Goal: Book appointment/travel/reservation

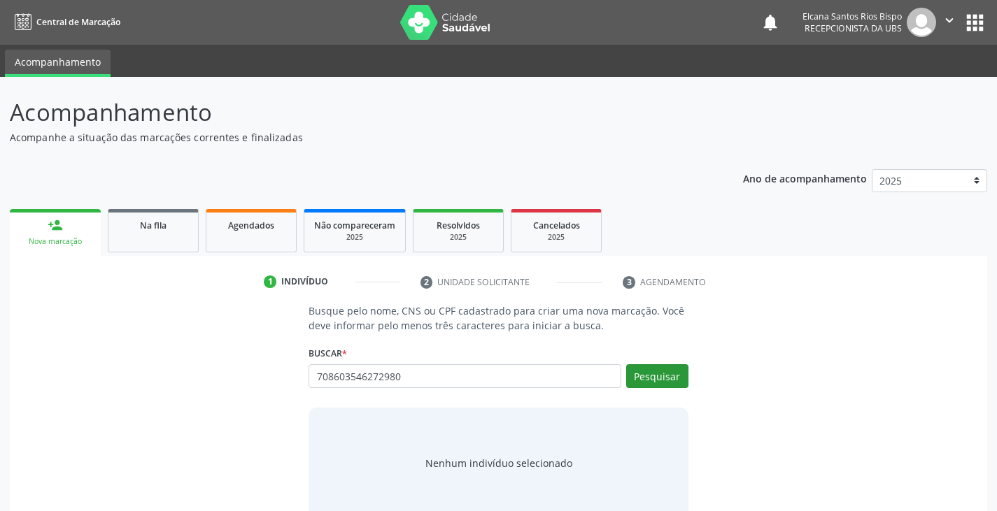
type input "708603546272980"
click at [651, 376] on button "Pesquisar" at bounding box center [657, 376] width 62 height 24
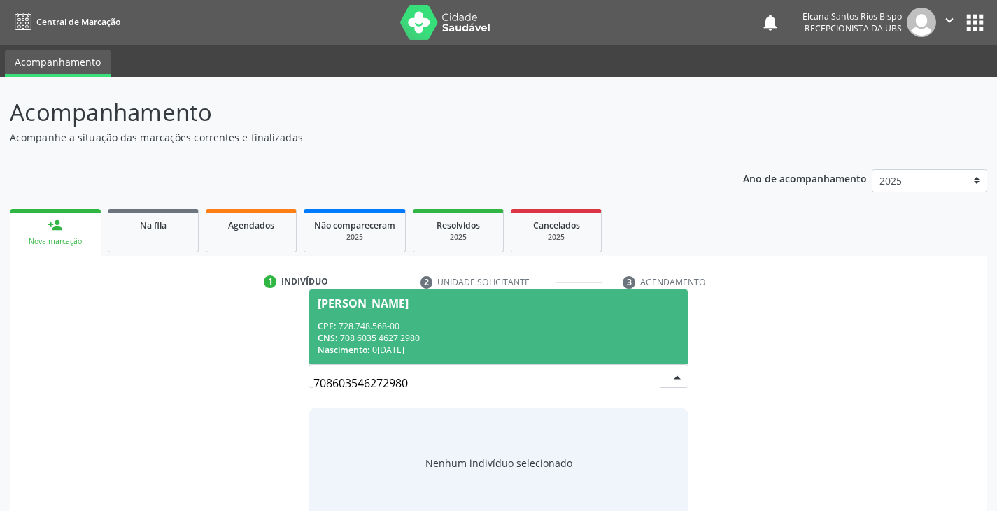
click at [417, 347] on div "Nascimento: [DATE]" at bounding box center [498, 350] width 361 height 12
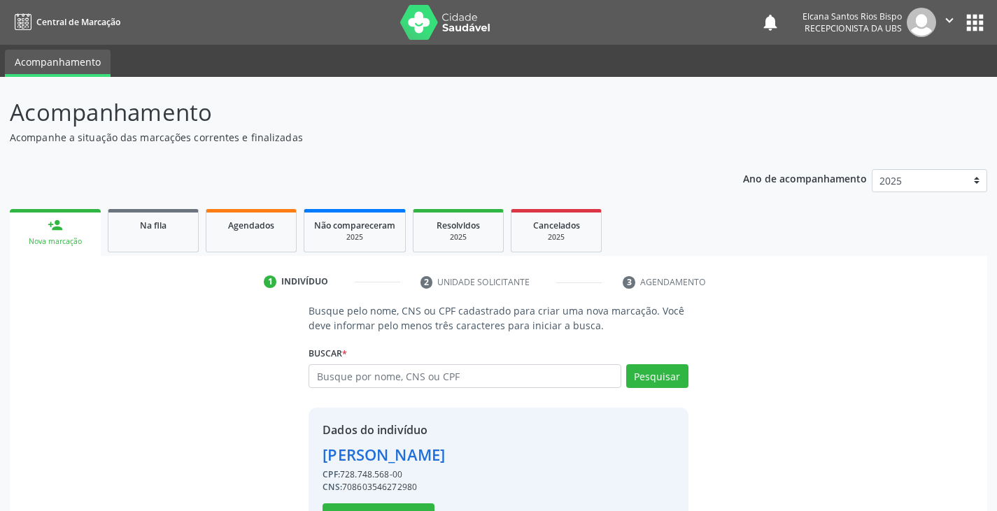
click at [417, 347] on div "Buscar * [PERSON_NAME] [PERSON_NAME] CPF: 728.748.568-00 CNS: 708 6035 4627 298…" at bounding box center [497, 370] width 379 height 55
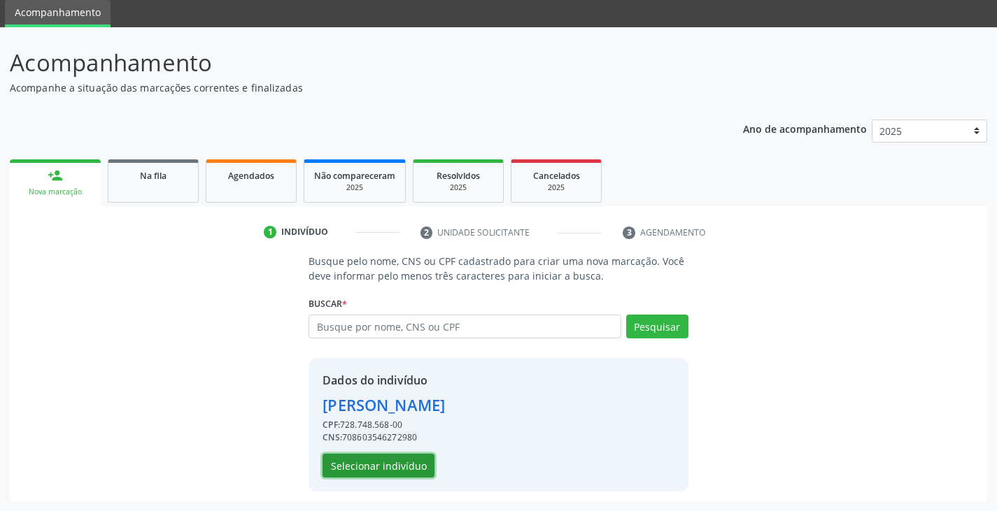
click at [378, 469] on button "Selecionar indivíduo" at bounding box center [378, 466] width 112 height 24
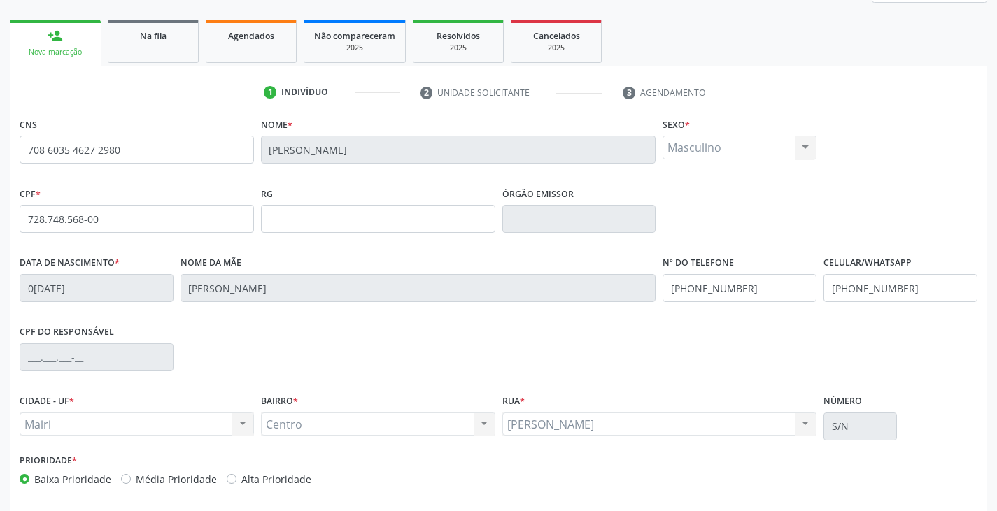
scroll to position [247, 0]
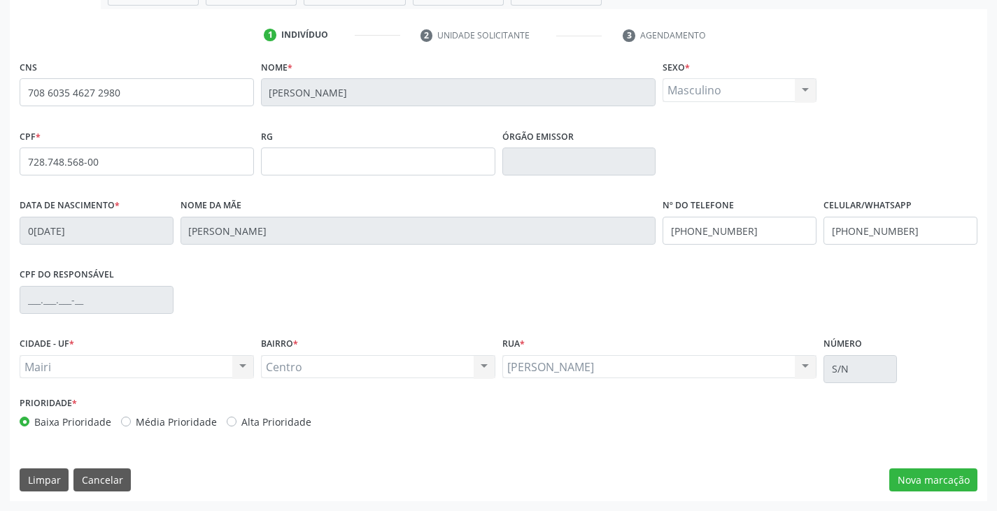
click at [280, 425] on label "Alta Prioridade" at bounding box center [276, 422] width 70 height 15
click at [236, 425] on input "Alta Prioridade" at bounding box center [232, 421] width 10 height 13
radio input "true"
click at [942, 486] on button "Nova marcação" at bounding box center [933, 481] width 88 height 24
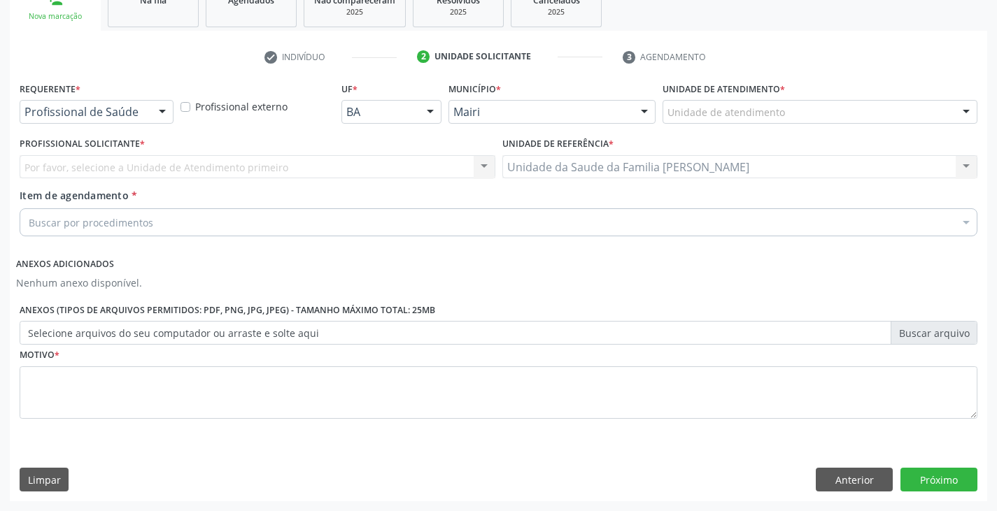
scroll to position [225, 0]
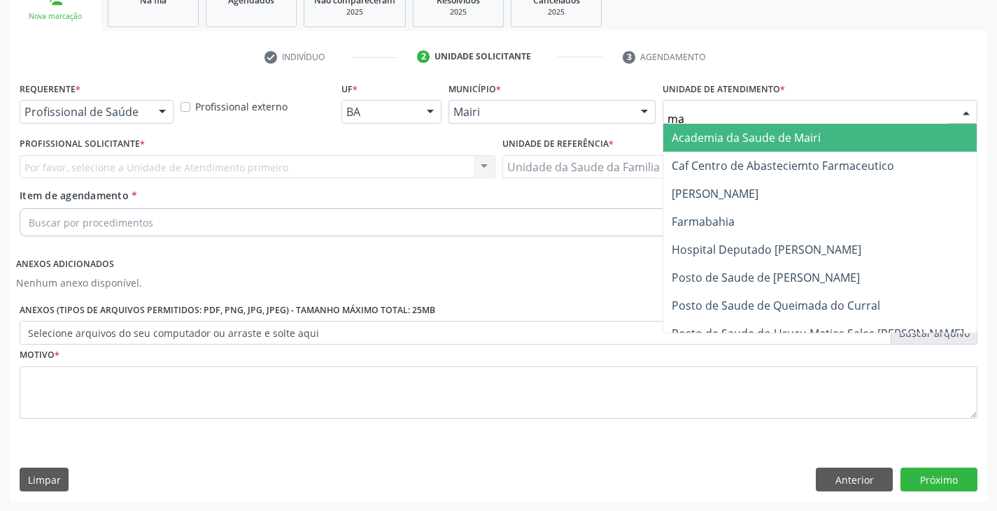
type input "mar"
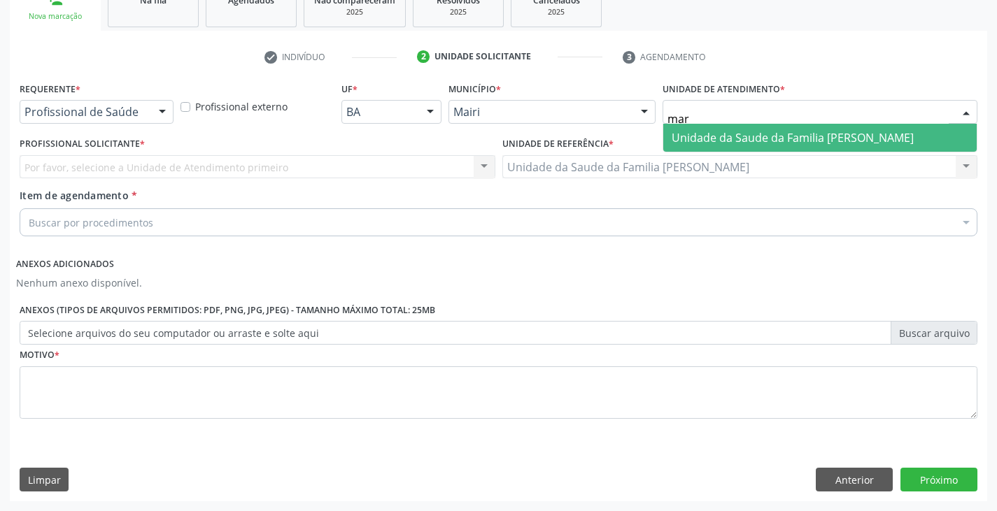
click at [767, 137] on span "Unidade da Saude da Familia [PERSON_NAME]" at bounding box center [792, 137] width 242 height 15
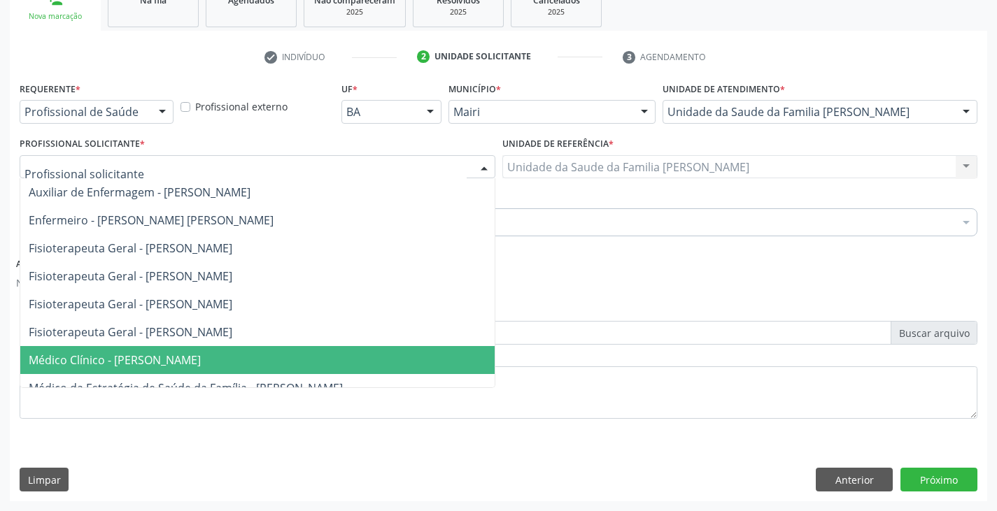
click at [82, 353] on span "Médico Clínico - [PERSON_NAME]" at bounding box center [115, 359] width 172 height 15
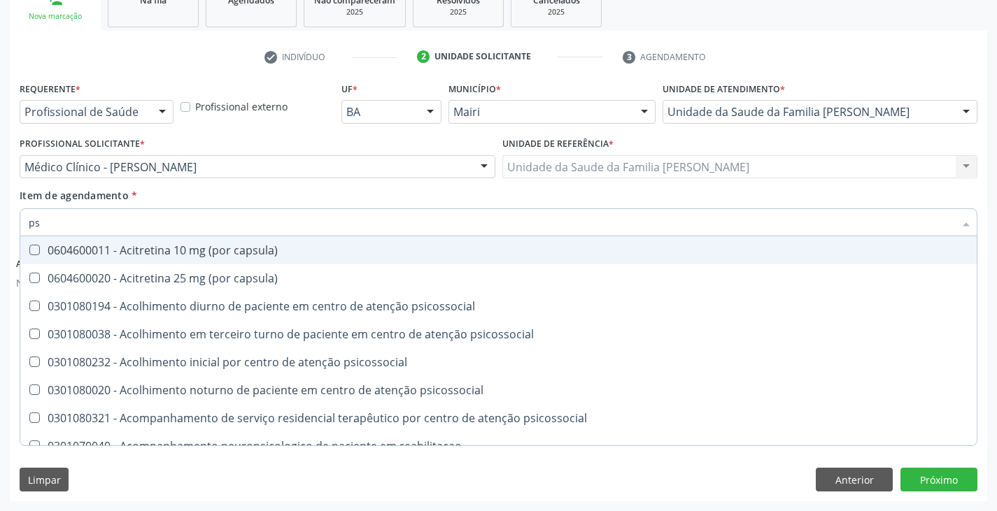
type input "psa"
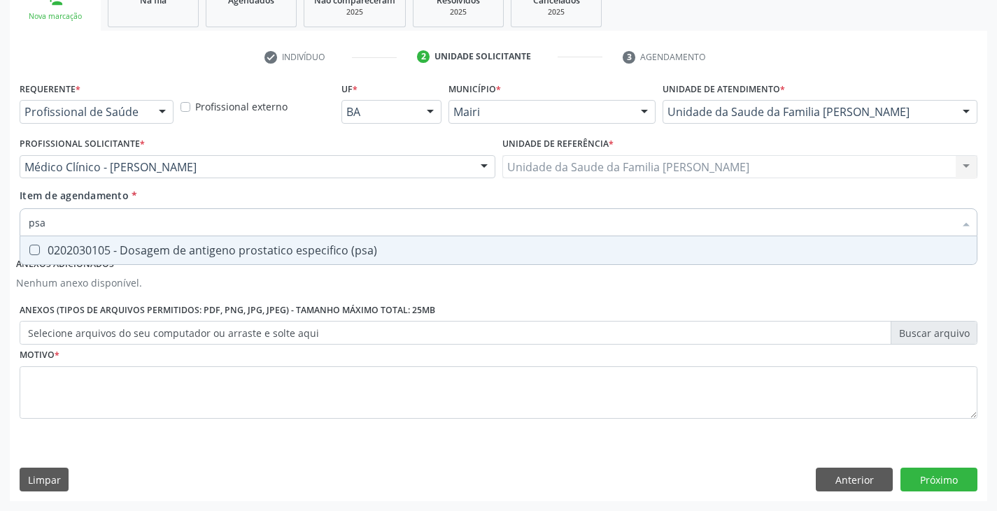
click at [117, 255] on div "0202030105 - Dosagem de antigeno prostatico especifico (psa)" at bounding box center [498, 250] width 939 height 11
checkbox \(psa\) "true"
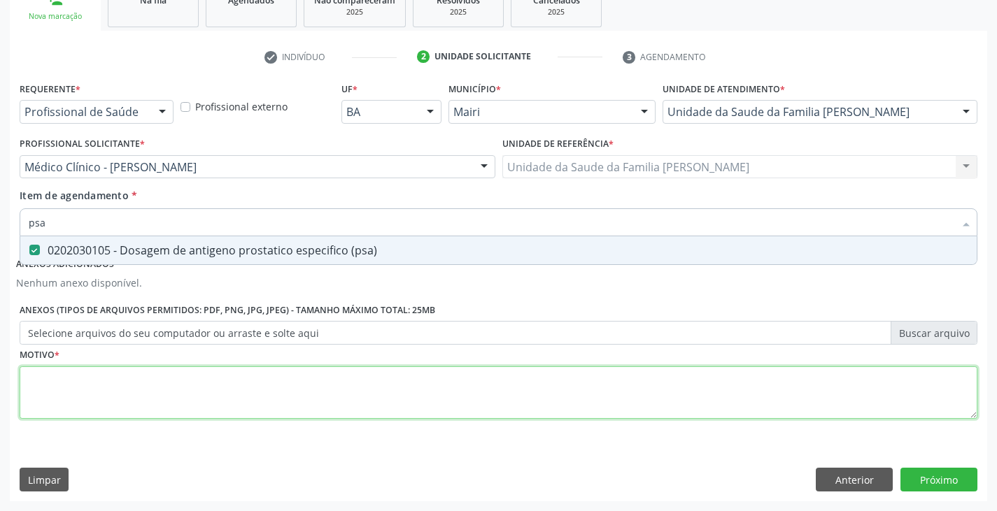
click at [101, 381] on div "Requerente * Profissional de Saúde Profissional de Saúde Paciente Nenhum result…" at bounding box center [498, 258] width 957 height 360
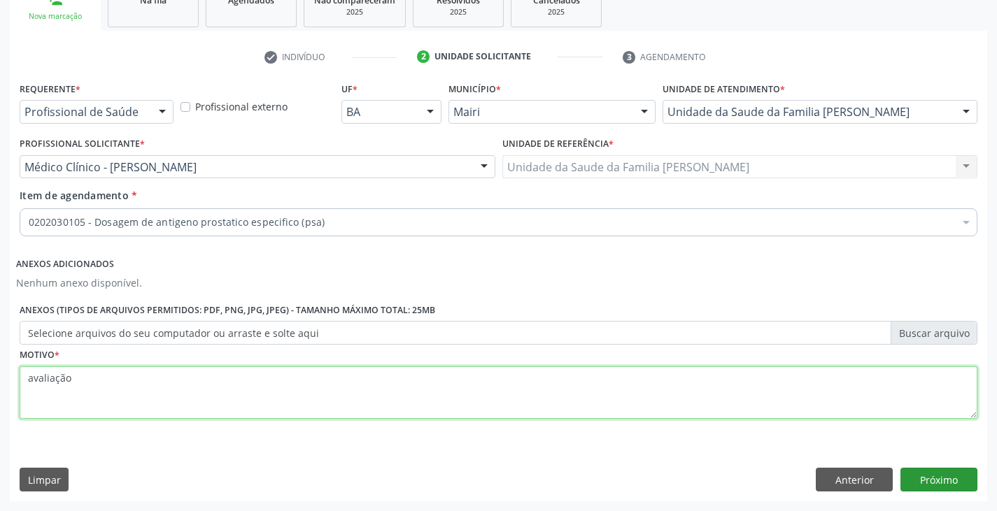
type textarea "avaliação"
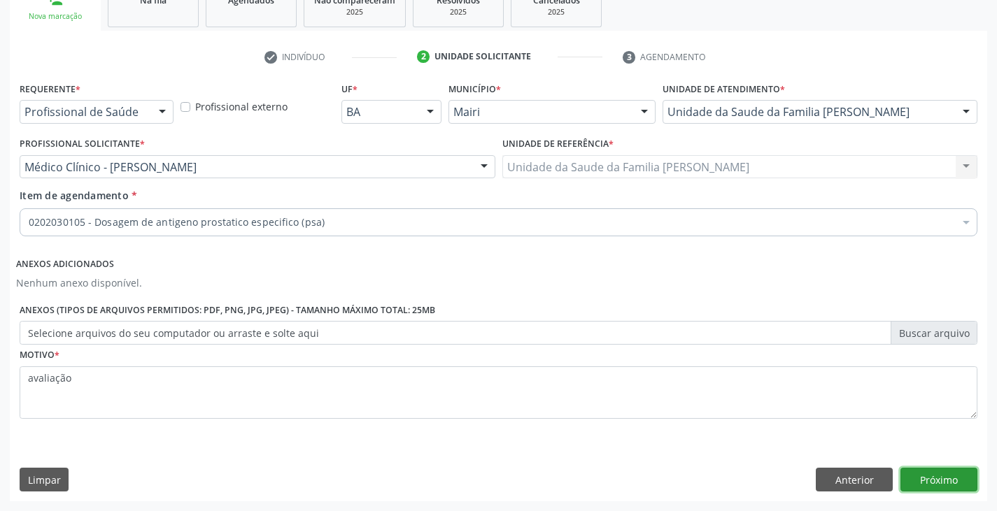
click at [916, 482] on button "Próximo" at bounding box center [938, 480] width 77 height 24
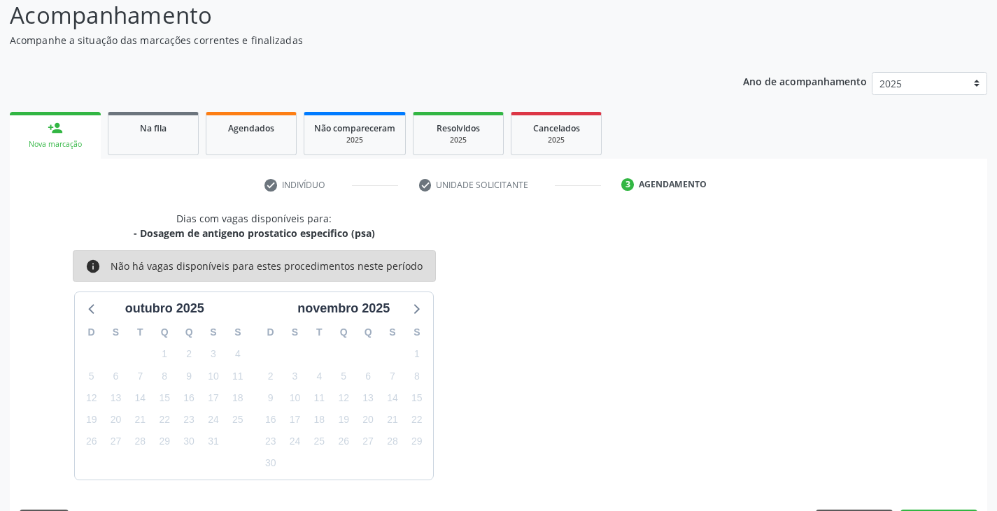
scroll to position [138, 0]
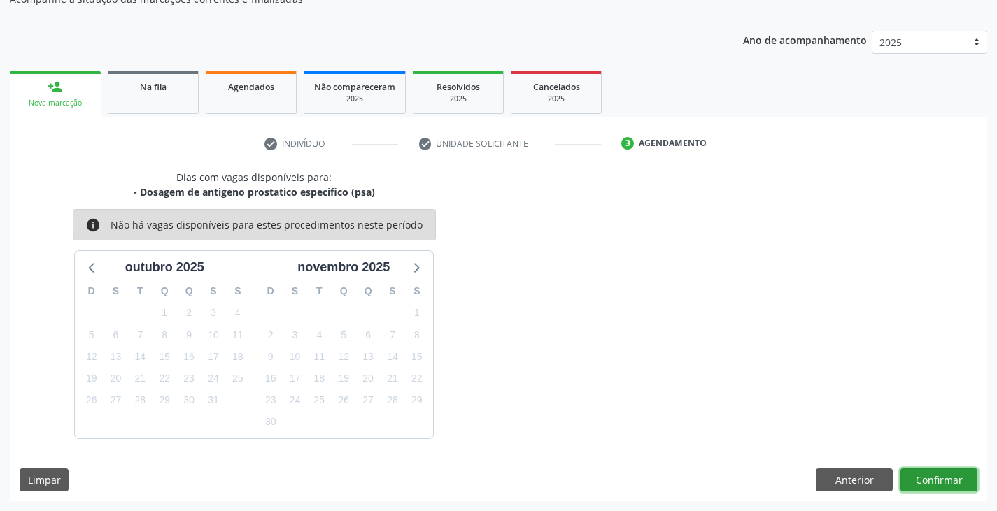
click at [929, 478] on button "Confirmar" at bounding box center [938, 481] width 77 height 24
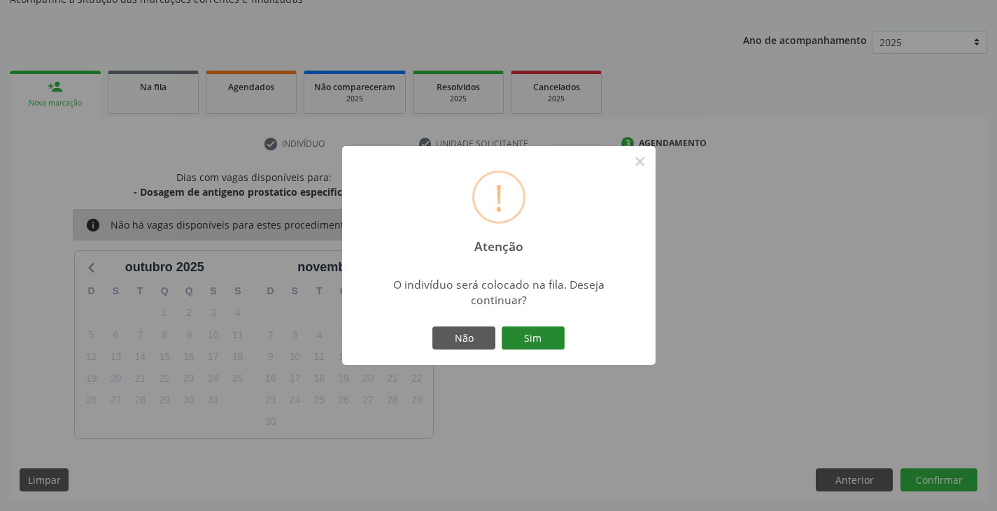
click at [543, 338] on button "Sim" at bounding box center [532, 339] width 63 height 24
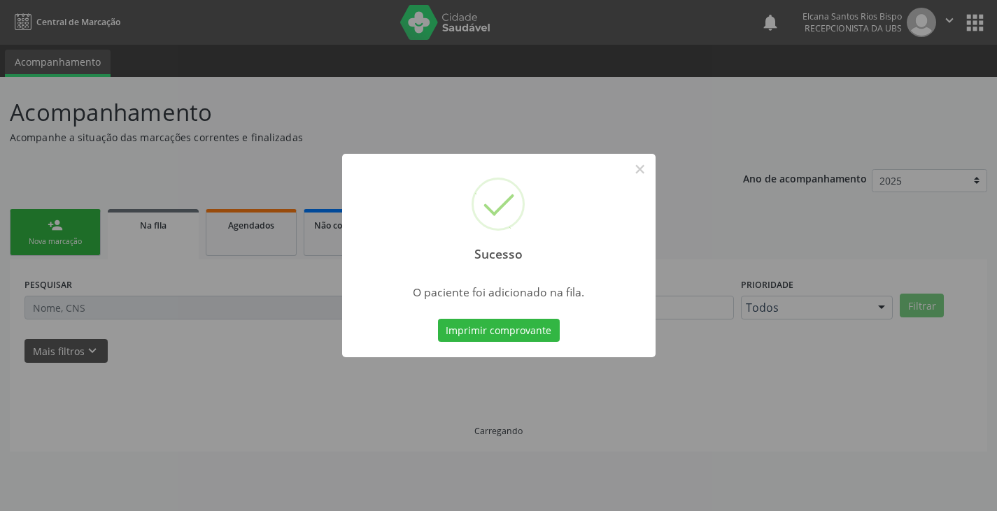
scroll to position [0, 0]
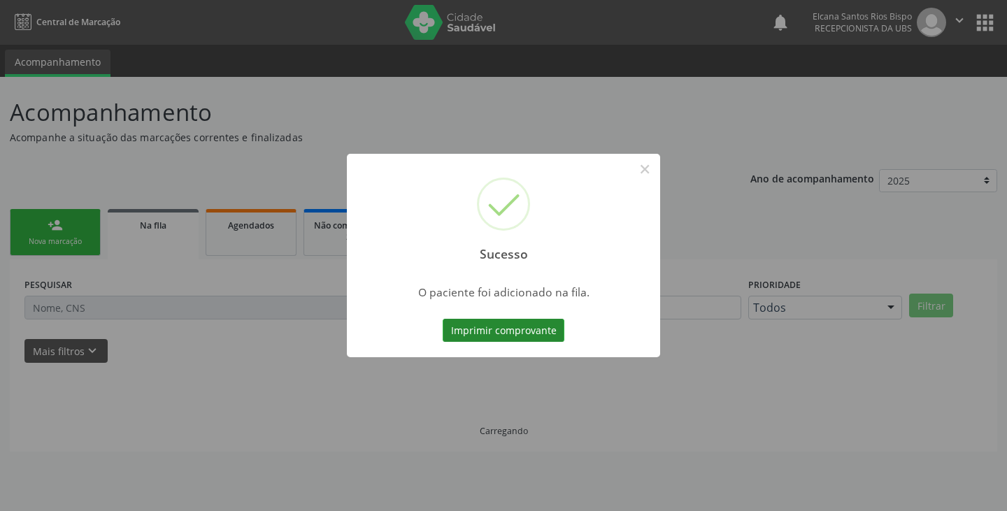
click at [513, 332] on button "Imprimir comprovante" at bounding box center [504, 331] width 122 height 24
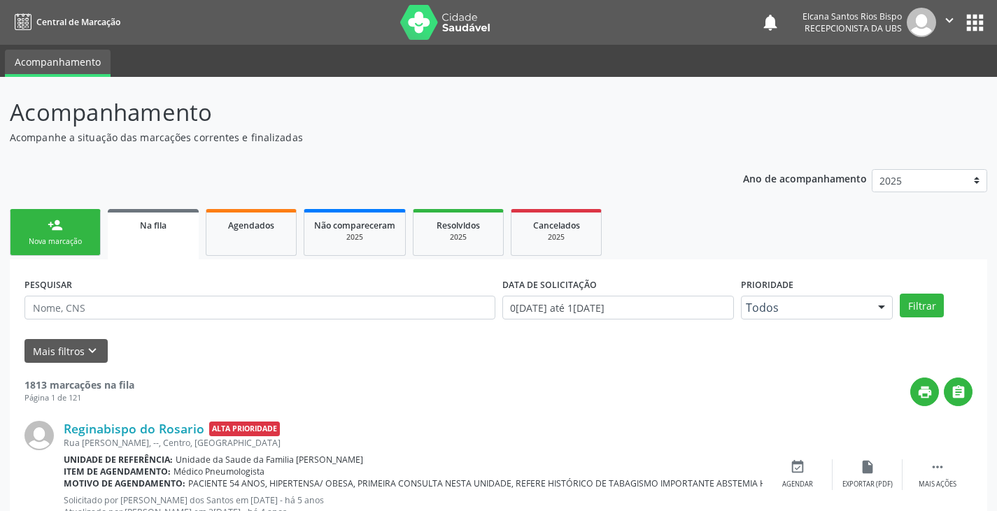
click at [47, 243] on div "Nova marcação" at bounding box center [55, 241] width 70 height 10
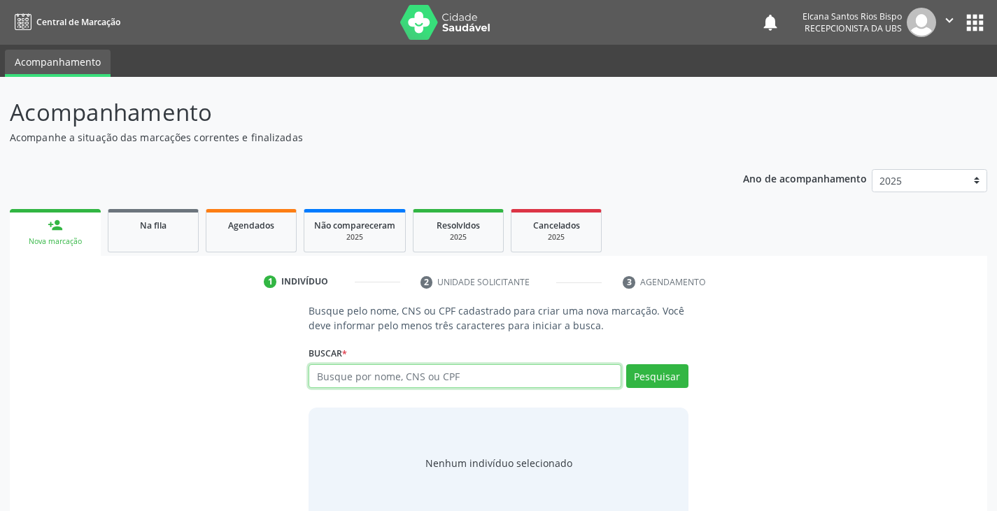
click at [408, 376] on input "text" at bounding box center [464, 376] width 312 height 24
paste input "708 6035 4627 2980"
type input "708 6035 4627 2980"
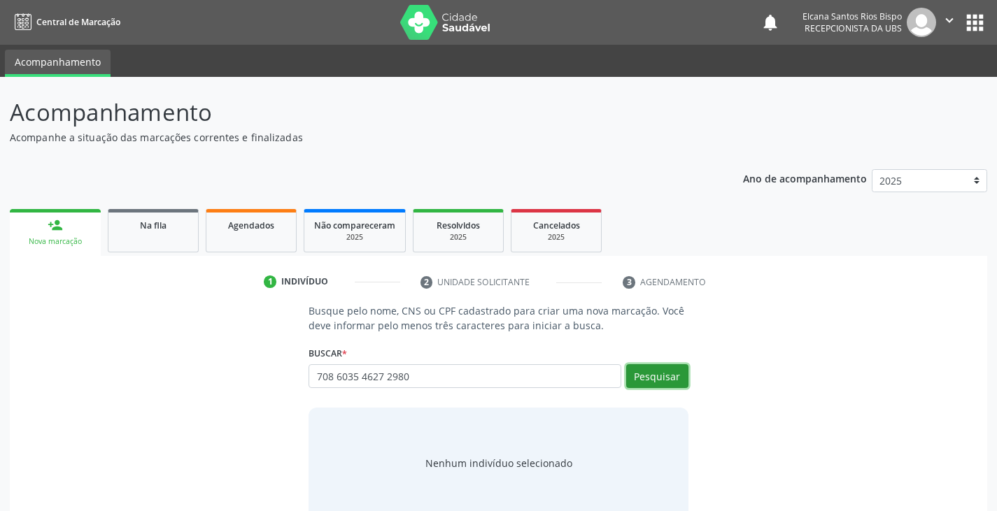
click at [655, 381] on button "Pesquisar" at bounding box center [657, 376] width 62 height 24
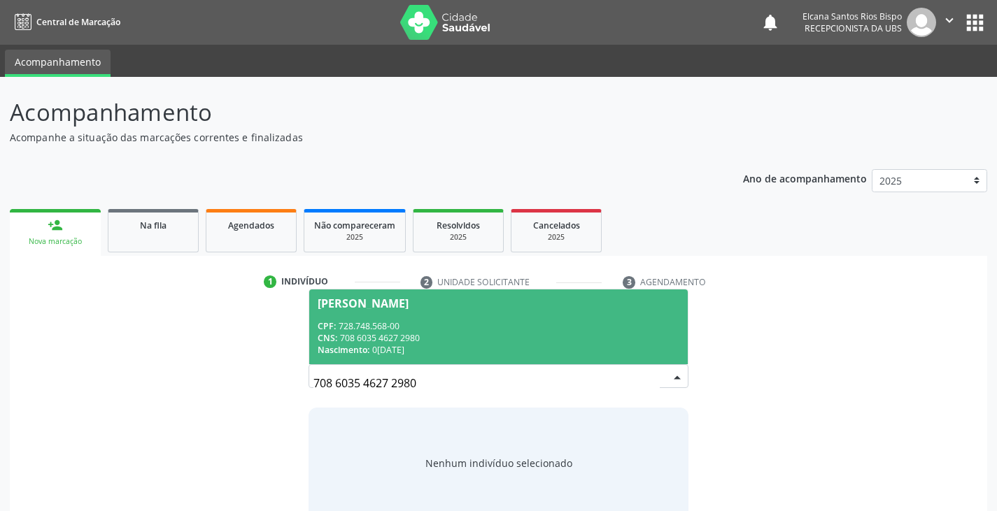
click at [401, 324] on div "CPF: 728.748.568-00" at bounding box center [498, 326] width 361 height 12
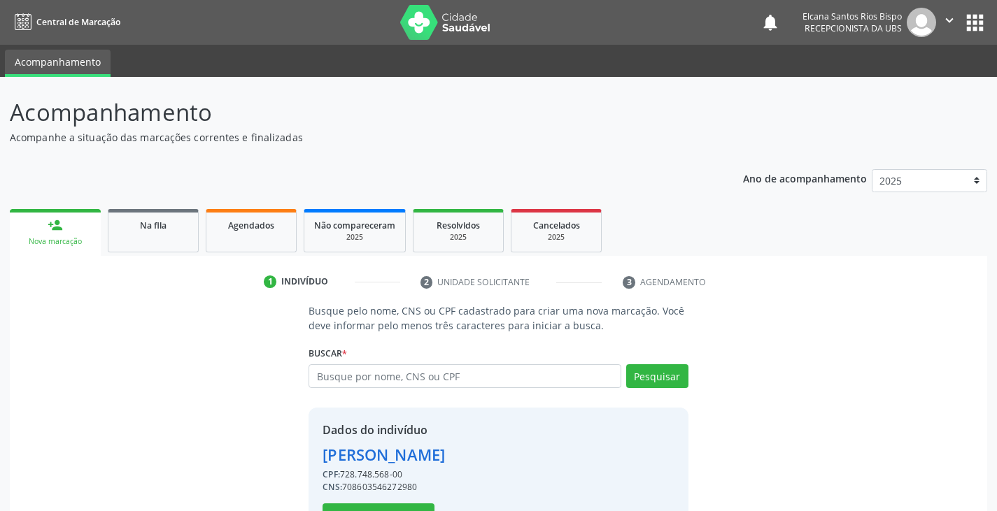
scroll to position [50, 0]
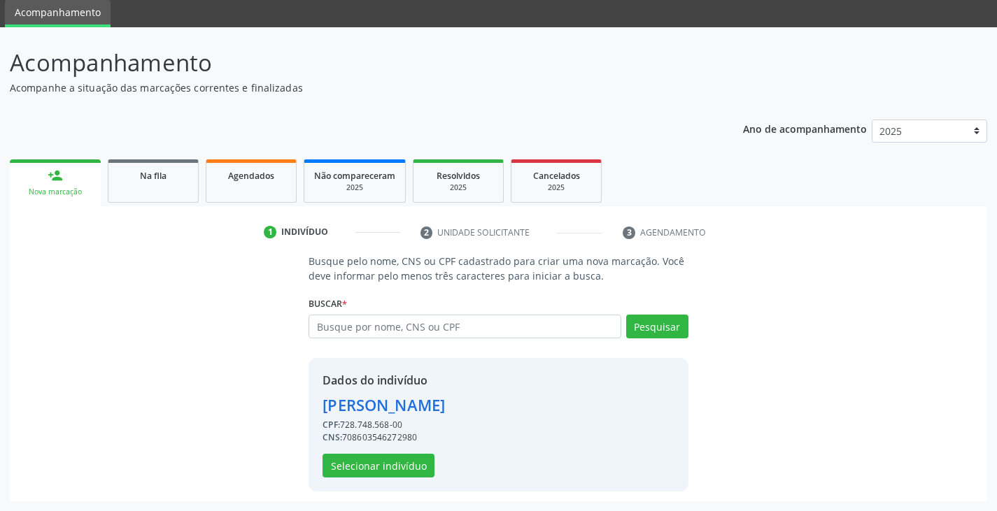
click at [397, 451] on div "Dados do indivíduo [PERSON_NAME] CPF: 728.748.568-00 CNS: 708603546272980 Selec…" at bounding box center [383, 425] width 122 height 106
click at [399, 460] on button "Selecionar indivíduo" at bounding box center [378, 466] width 112 height 24
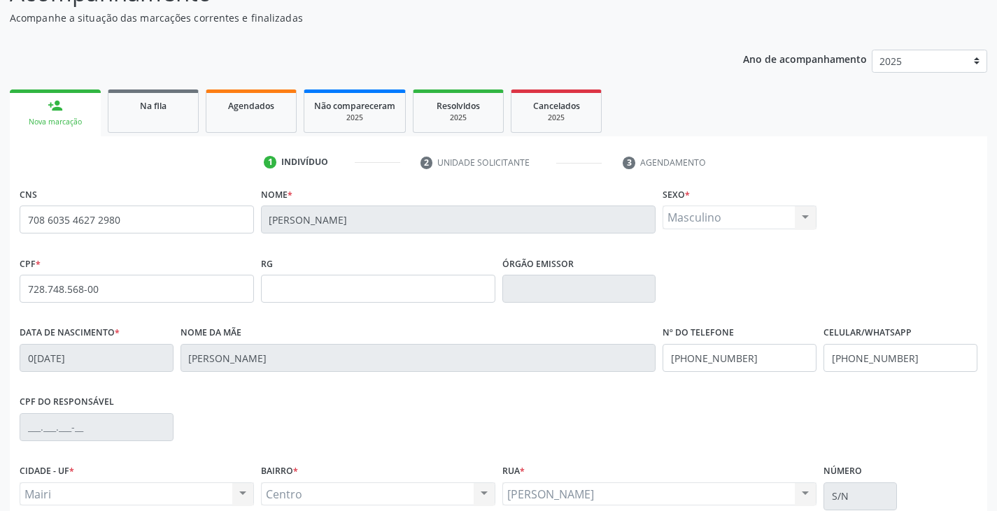
scroll to position [247, 0]
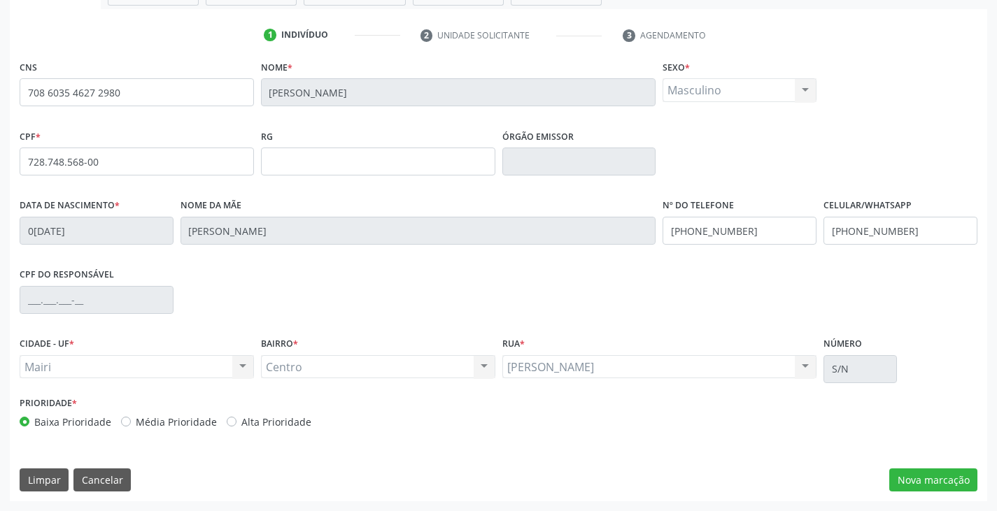
click at [300, 420] on label "Alta Prioridade" at bounding box center [276, 422] width 70 height 15
click at [236, 420] on input "Alta Prioridade" at bounding box center [232, 421] width 10 height 13
radio input "true"
click at [959, 485] on button "Nova marcação" at bounding box center [933, 481] width 88 height 24
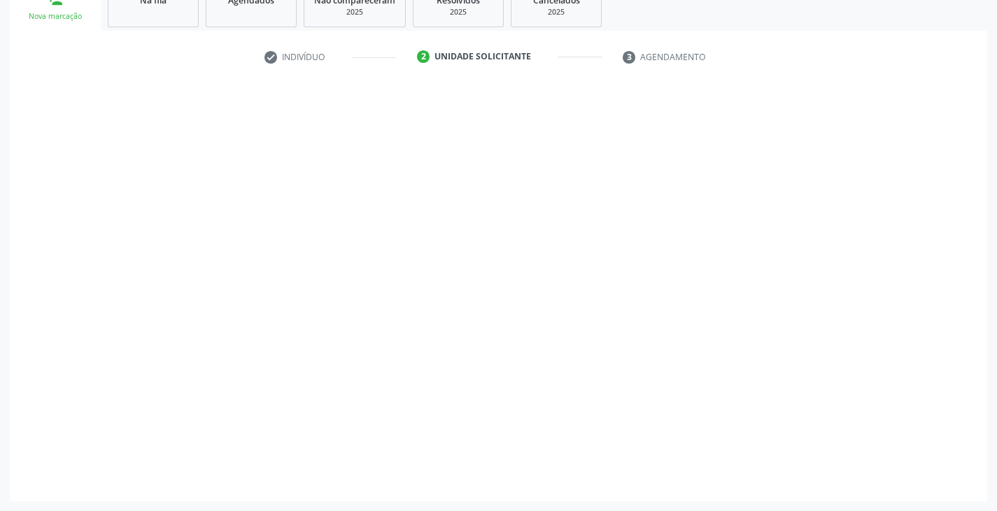
scroll to position [225, 0]
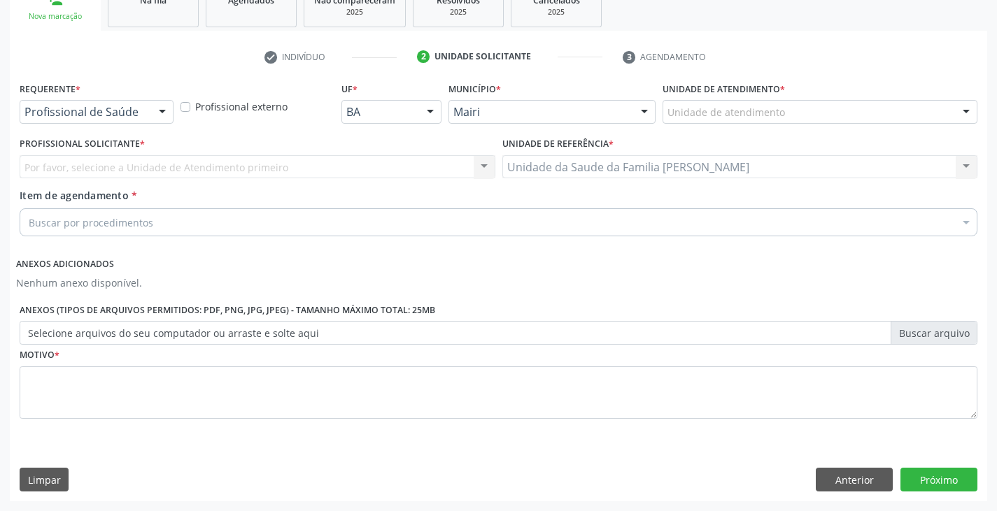
click at [791, 113] on div "Unidade de atendimento" at bounding box center [819, 112] width 315 height 24
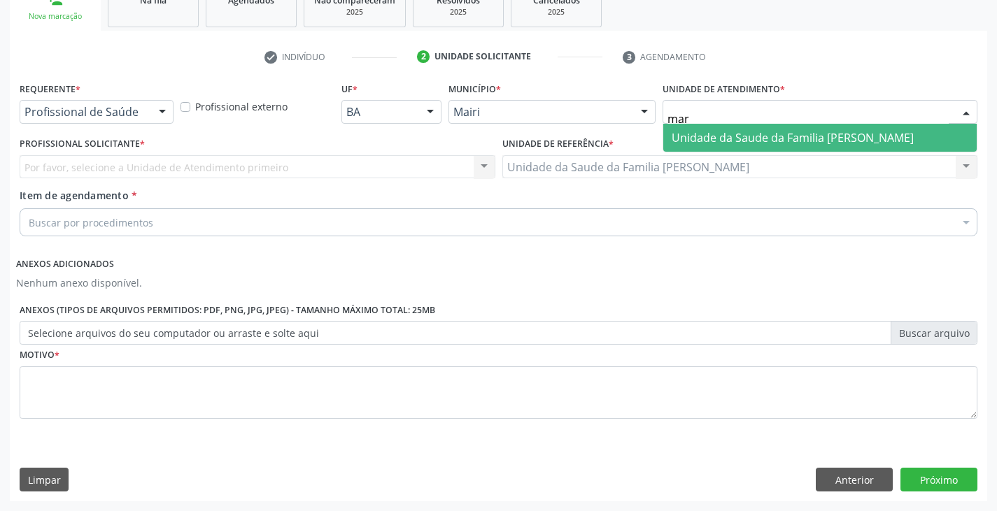
type input "mari"
click at [778, 132] on span "Unidade da Saude da Familia [PERSON_NAME]" at bounding box center [792, 137] width 242 height 15
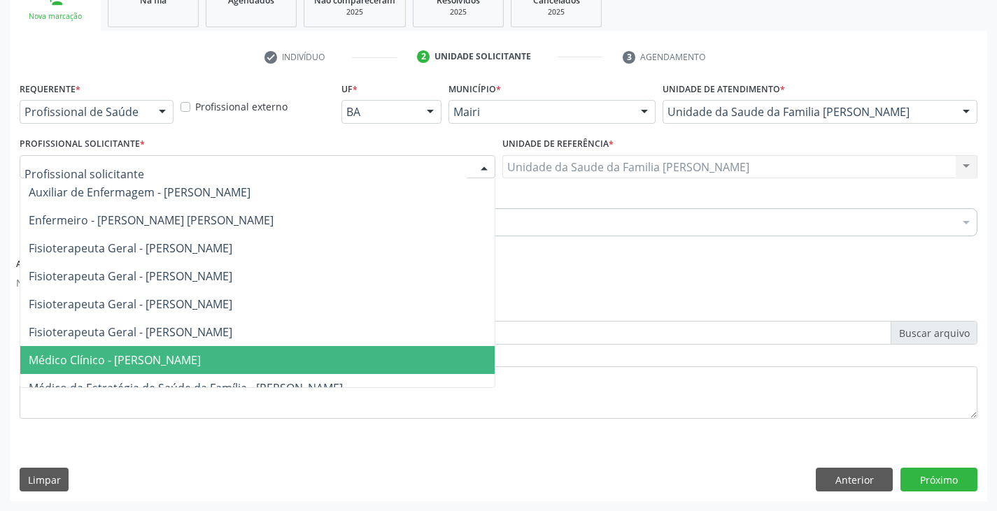
click at [117, 361] on span "Médico Clínico - [PERSON_NAME]" at bounding box center [115, 359] width 172 height 15
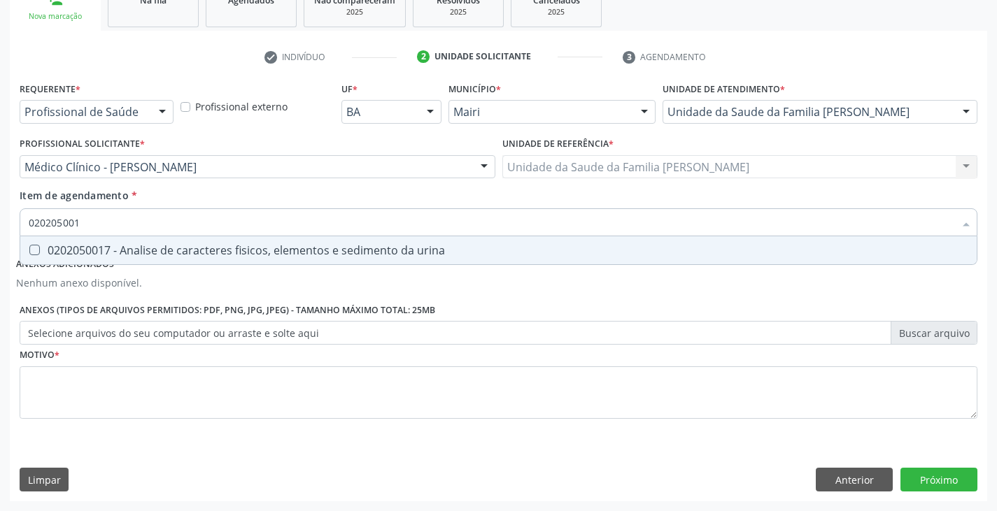
type input "0202050017"
click at [83, 247] on div "0202050017 - Analise de caracteres fisicos, elementos e sedimento da urina" at bounding box center [498, 250] width 939 height 11
checkbox urina "true"
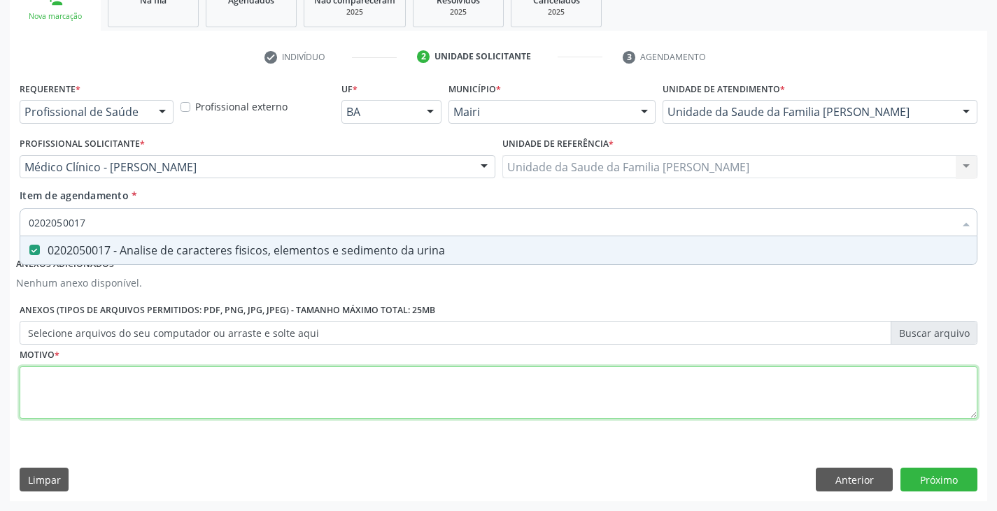
click at [78, 375] on div "Requerente * Profissional de Saúde Profissional de Saúde Paciente Nenhum result…" at bounding box center [498, 258] width 957 height 360
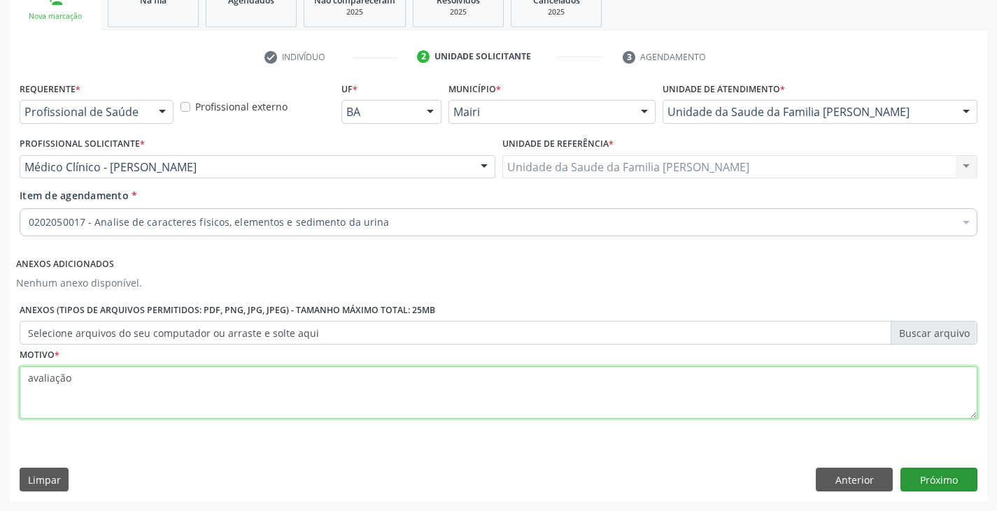
type textarea "avaliação"
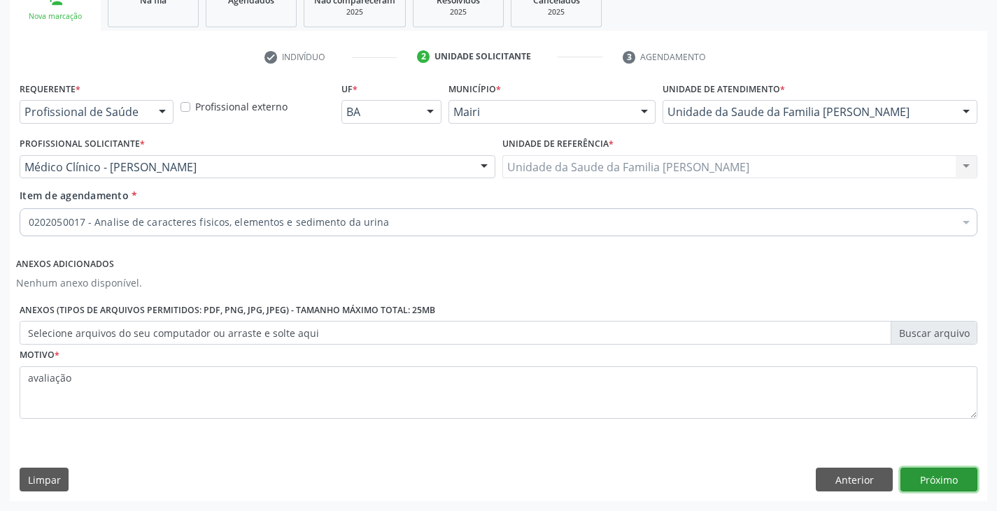
click at [953, 483] on button "Próximo" at bounding box center [938, 480] width 77 height 24
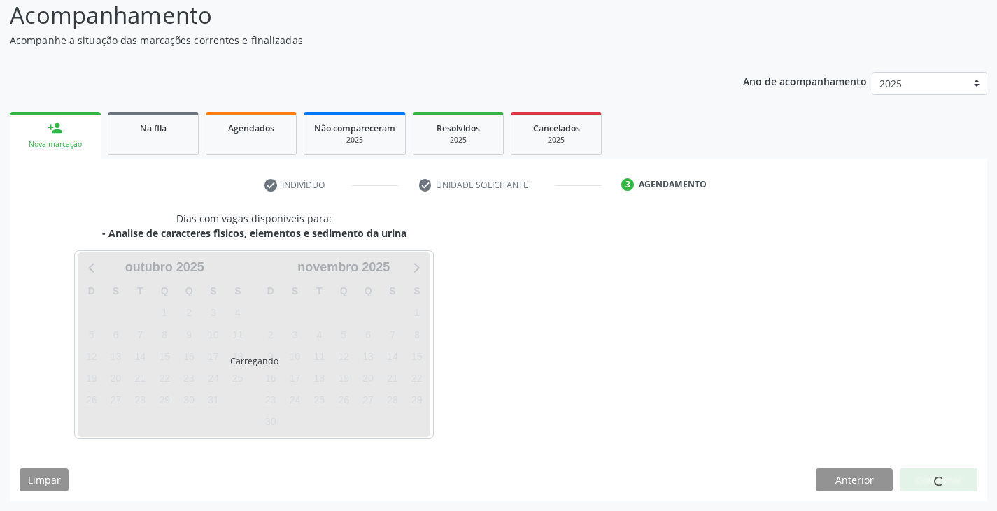
scroll to position [138, 0]
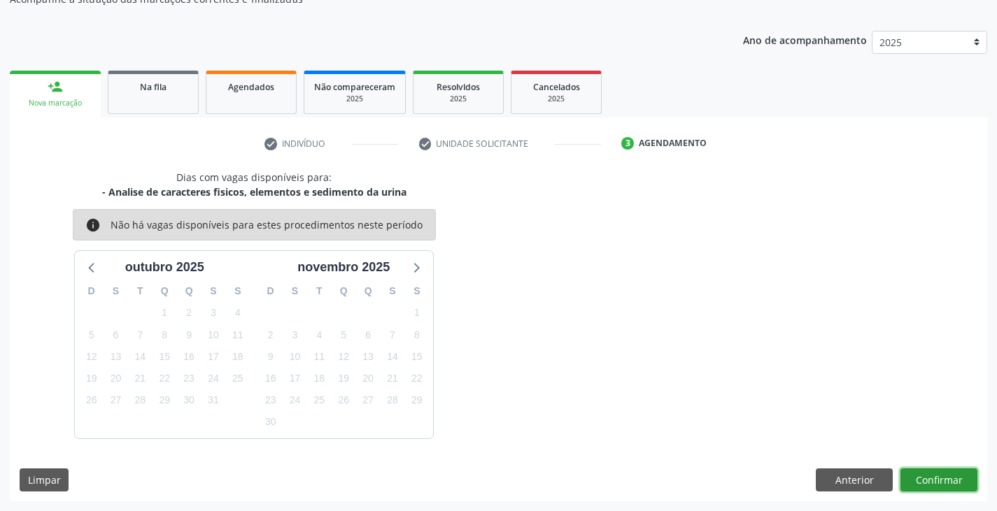
click at [941, 483] on button "Confirmar" at bounding box center [938, 481] width 77 height 24
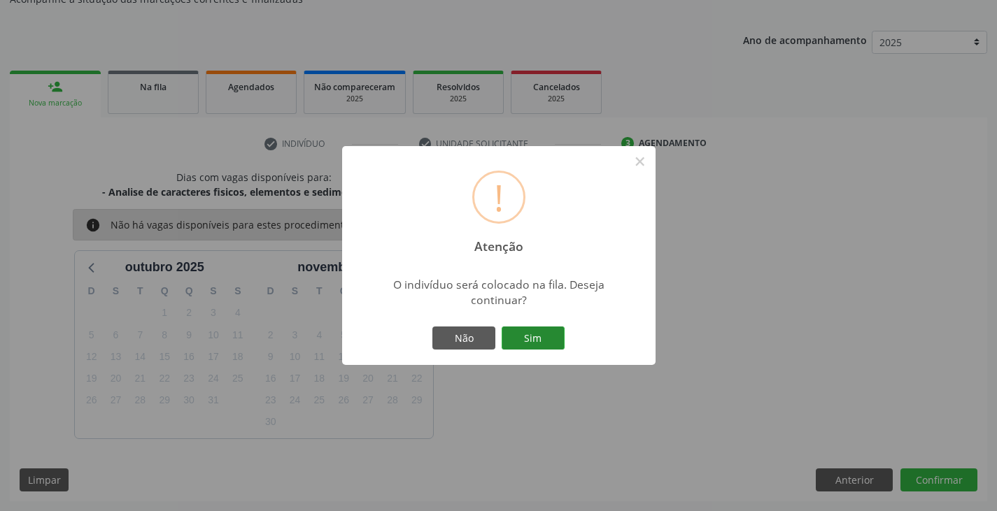
click at [525, 340] on button "Sim" at bounding box center [532, 339] width 63 height 24
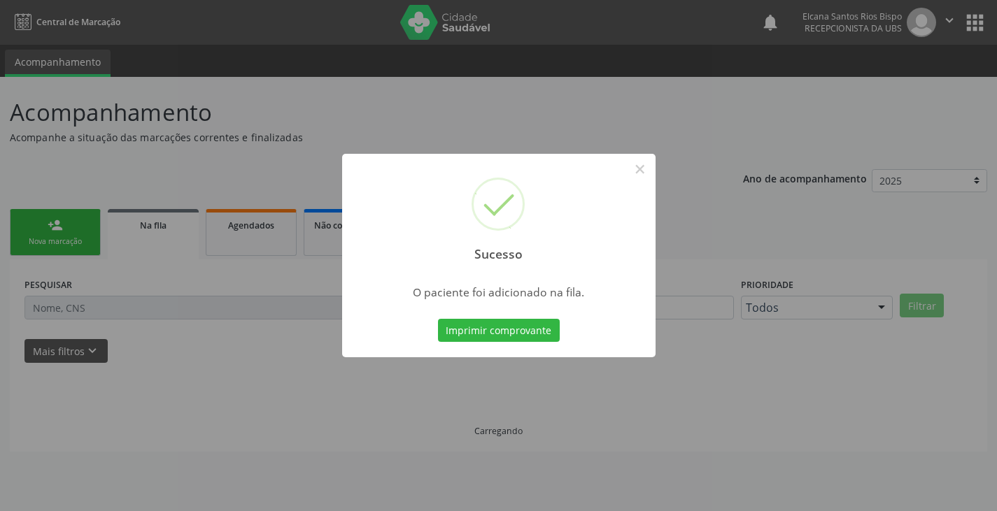
scroll to position [0, 0]
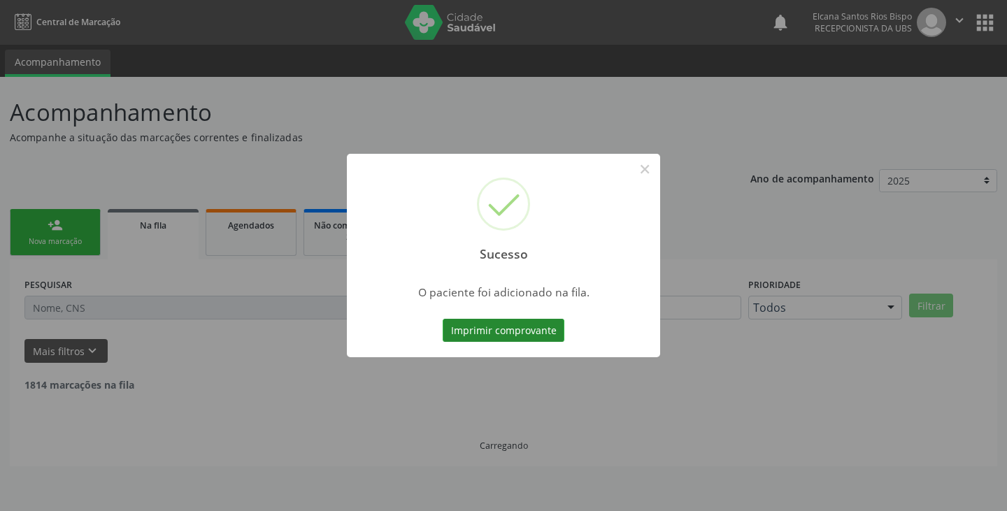
click at [548, 334] on button "Imprimir comprovante" at bounding box center [504, 331] width 122 height 24
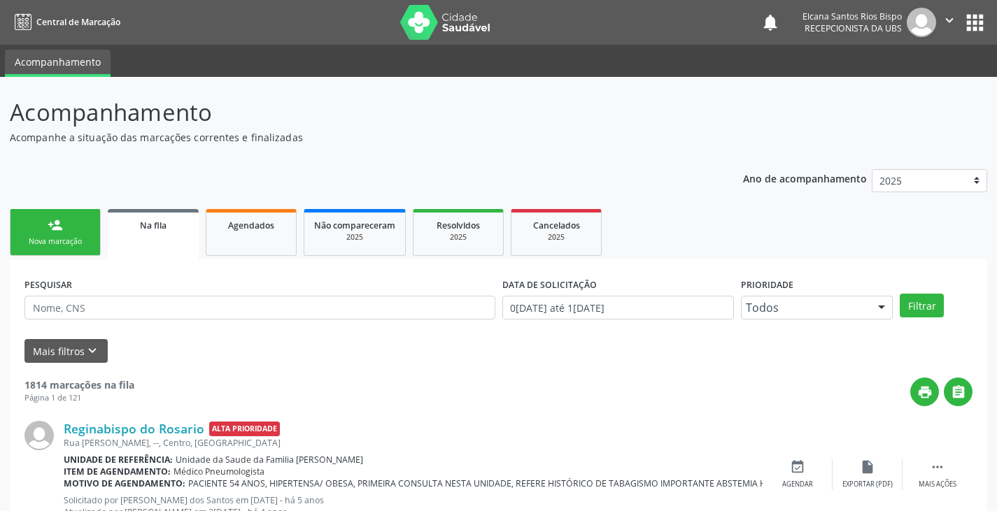
click at [43, 234] on link "person_add Nova marcação" at bounding box center [55, 232] width 91 height 47
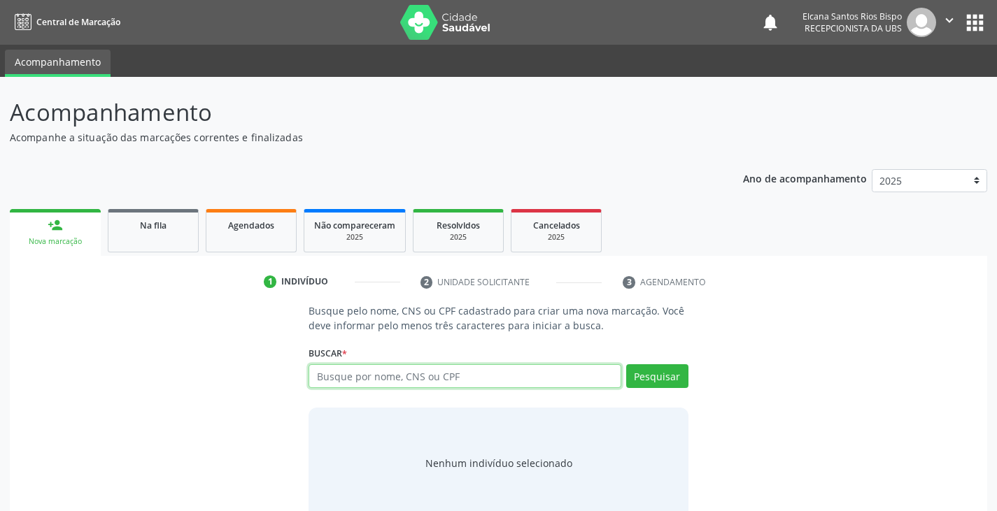
click at [369, 381] on input "text" at bounding box center [464, 376] width 312 height 24
paste input "708 6035 4627 2980"
type input "708 6035 4627 2980"
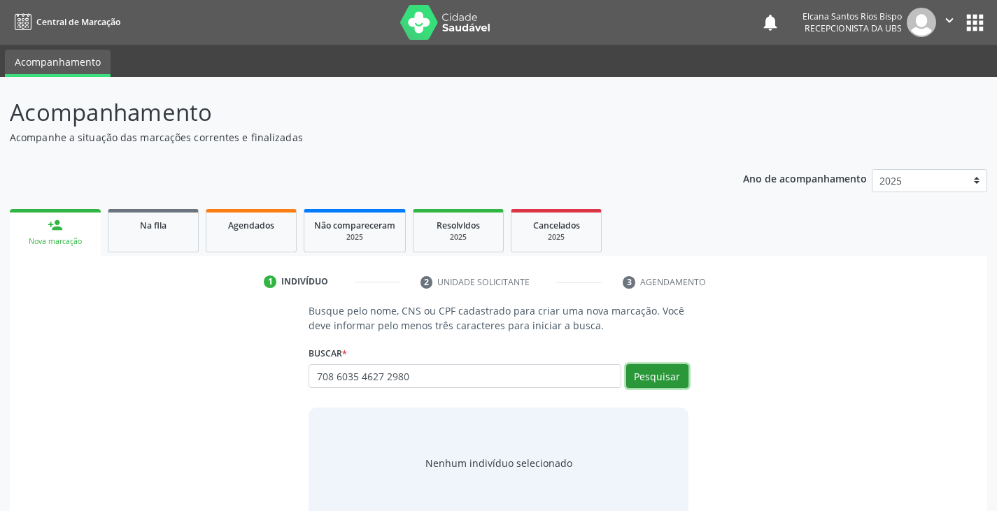
click at [660, 381] on button "Pesquisar" at bounding box center [657, 376] width 62 height 24
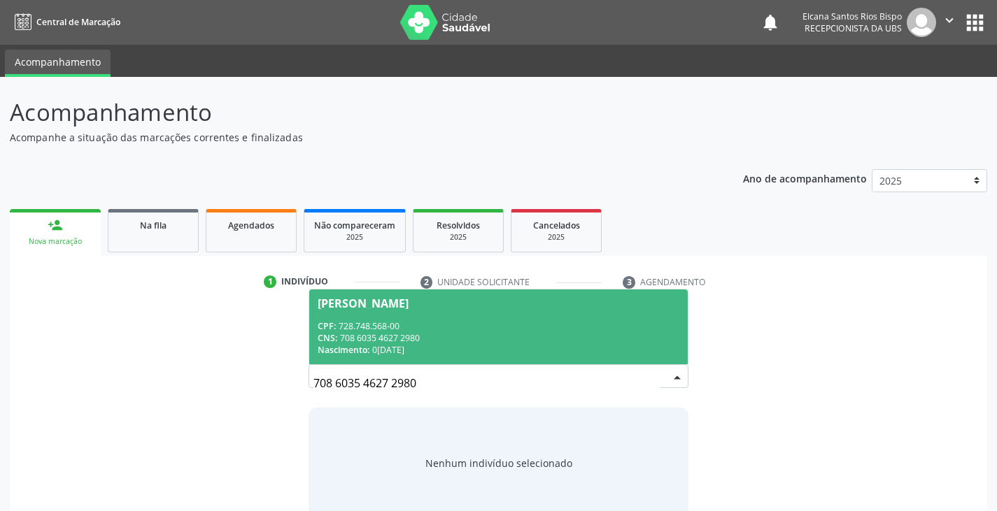
click at [387, 316] on span "[PERSON_NAME] CPF: 728.748.568-00 CNS: 708 6035 4627 2980 Nascimento: [DATE]" at bounding box center [498, 327] width 378 height 75
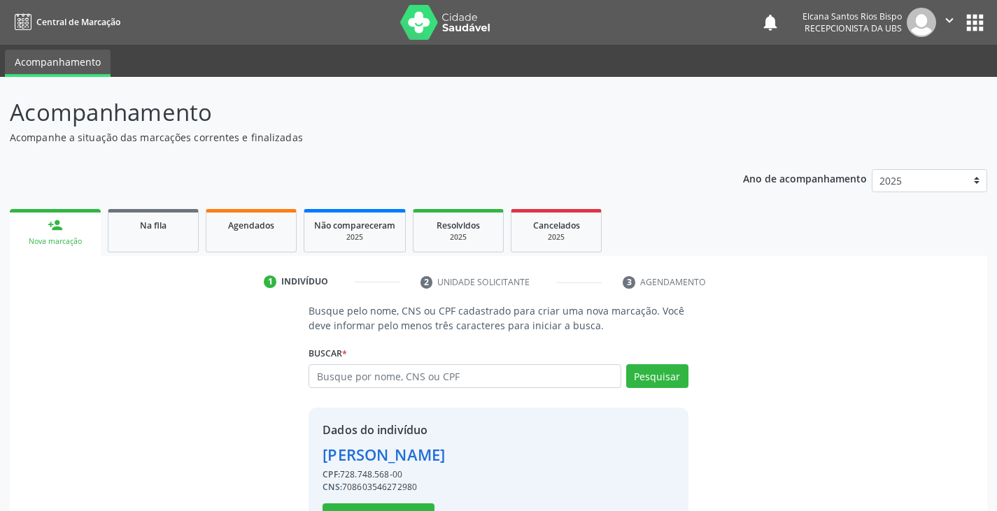
scroll to position [50, 0]
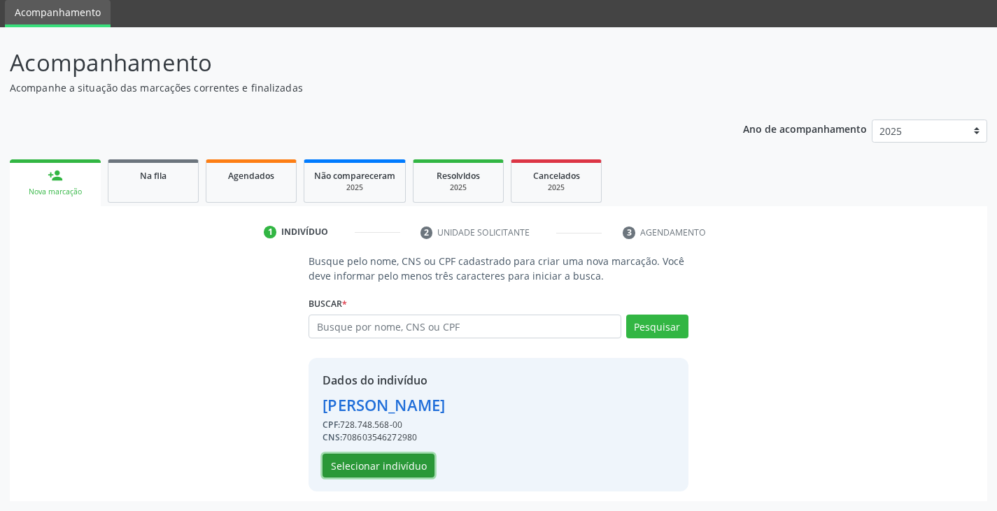
click at [371, 463] on button "Selecionar indivíduo" at bounding box center [378, 466] width 112 height 24
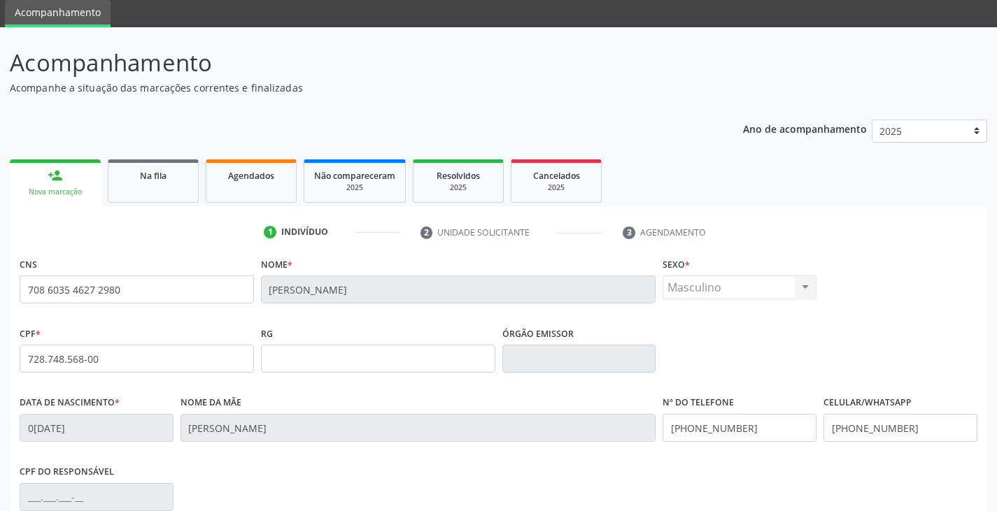
scroll to position [247, 0]
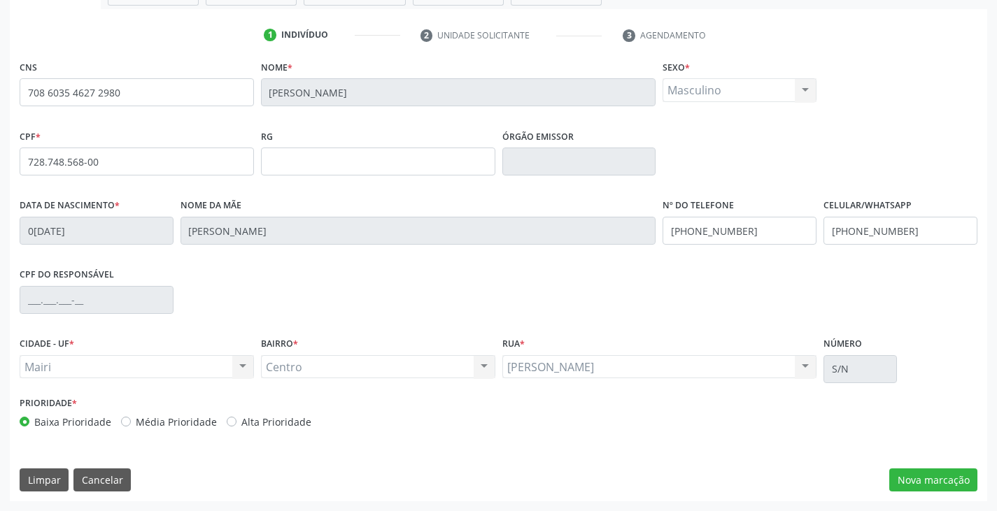
click at [293, 421] on label "Alta Prioridade" at bounding box center [276, 422] width 70 height 15
click at [236, 421] on input "Alta Prioridade" at bounding box center [232, 421] width 10 height 13
radio input "true"
click at [943, 477] on button "Nova marcação" at bounding box center [933, 481] width 88 height 24
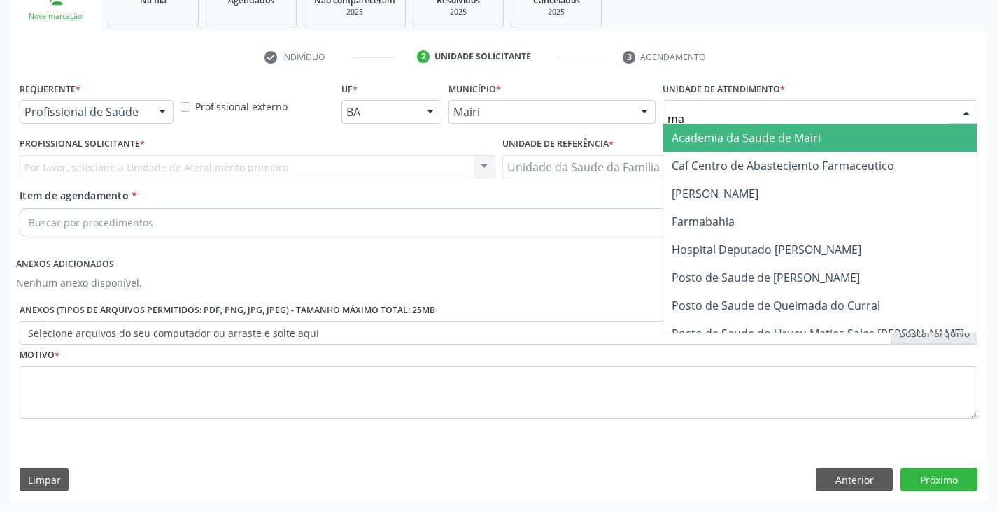
type input "mar"
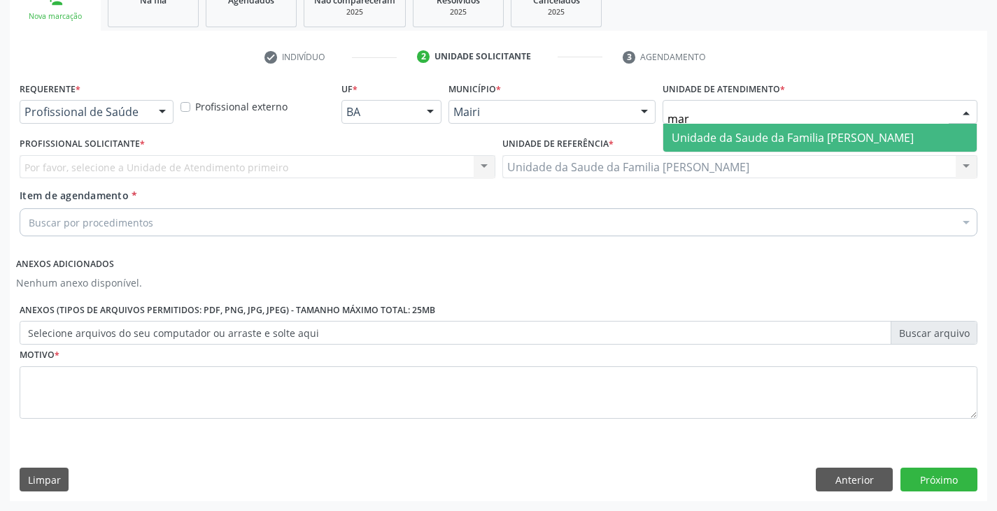
click at [708, 134] on span "Unidade da Saude da Familia [PERSON_NAME]" at bounding box center [792, 137] width 242 height 15
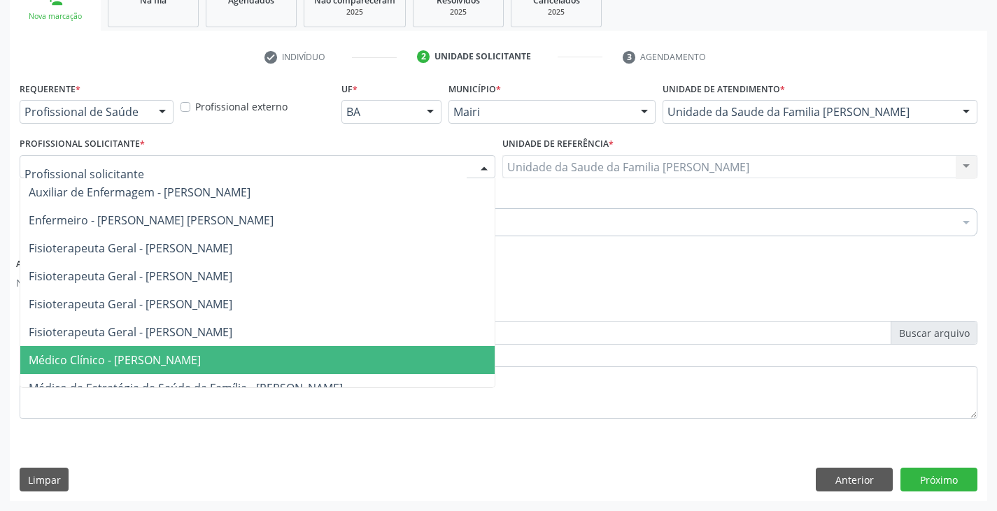
click at [115, 365] on span "Médico Clínico - [PERSON_NAME]" at bounding box center [115, 359] width 172 height 15
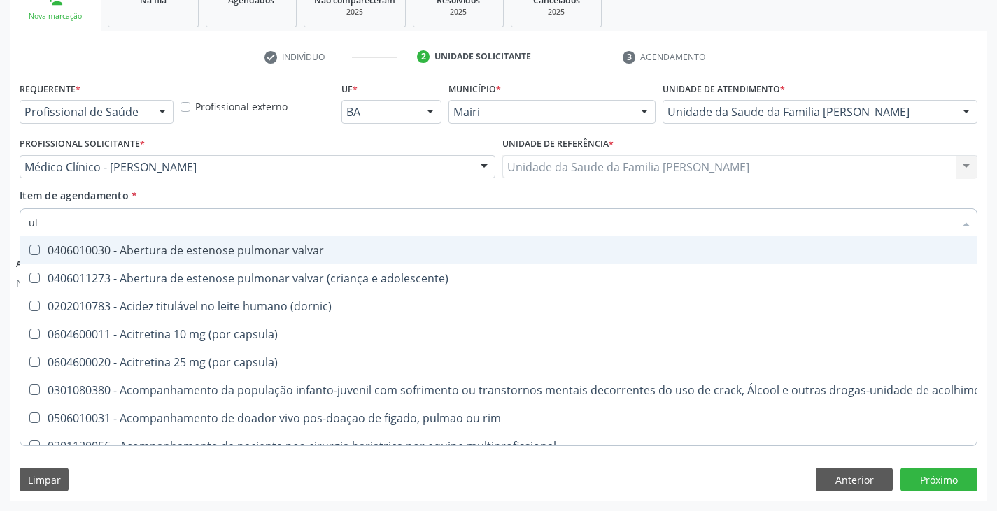
type input "ultrasson"
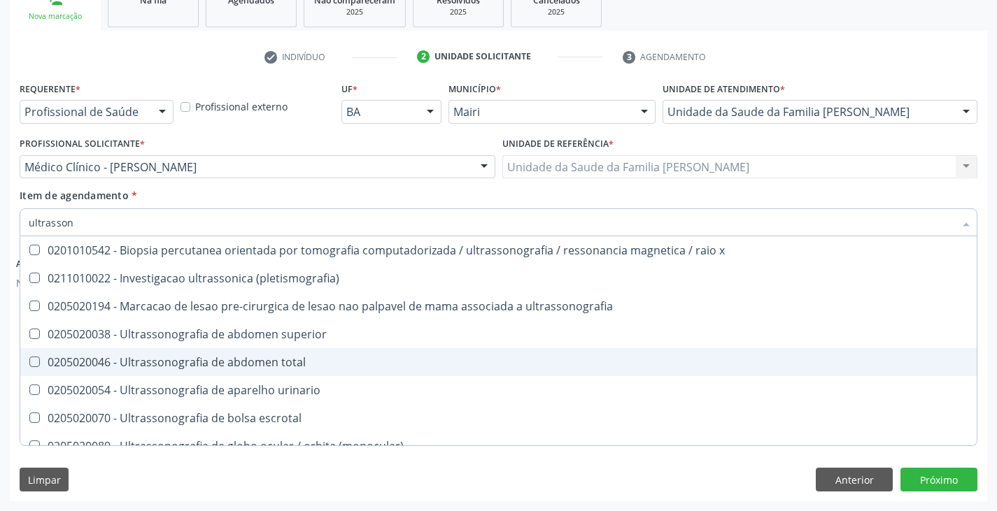
click at [257, 360] on div "0205020046 - Ultrassonografia de abdomen total" at bounding box center [498, 362] width 939 height 11
checkbox total "true"
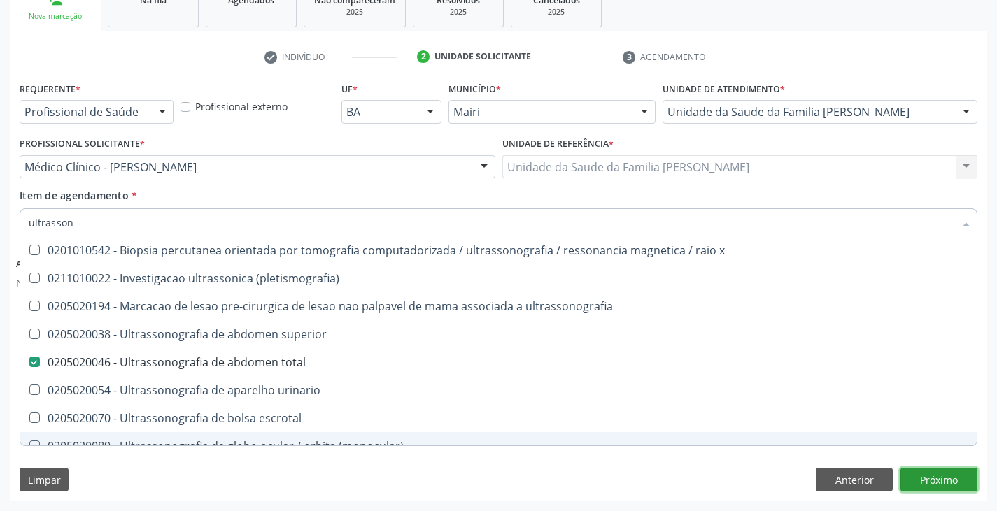
click at [924, 478] on button "Próximo" at bounding box center [938, 480] width 77 height 24
checkbox \(pletismografia\) "true"
checkbox total "false"
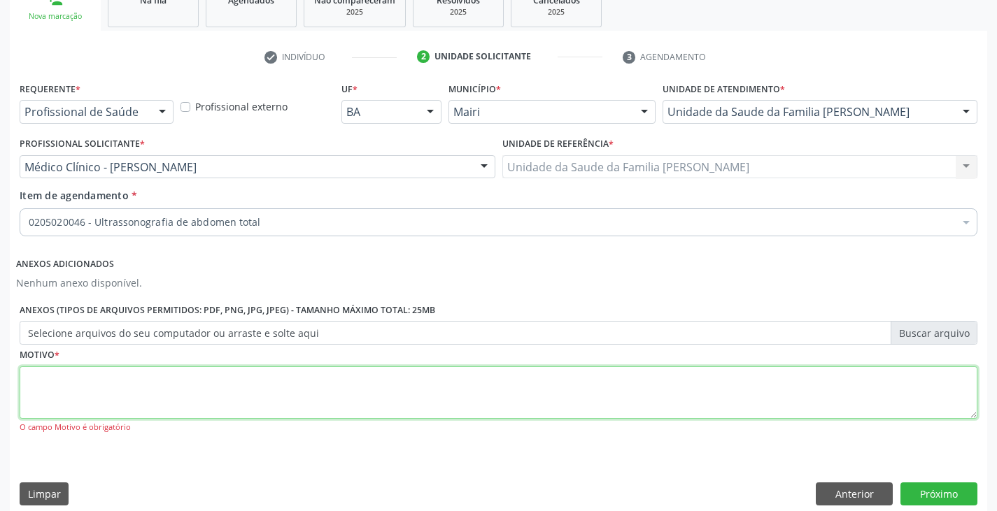
click at [89, 385] on textarea at bounding box center [498, 392] width 957 height 53
type textarea "avaliação"
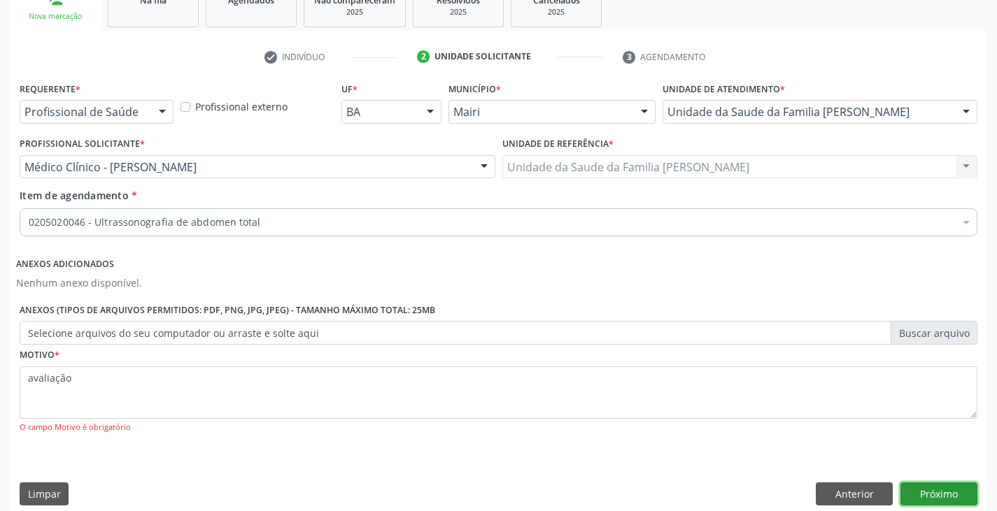
click at [948, 490] on button "Próximo" at bounding box center [938, 495] width 77 height 24
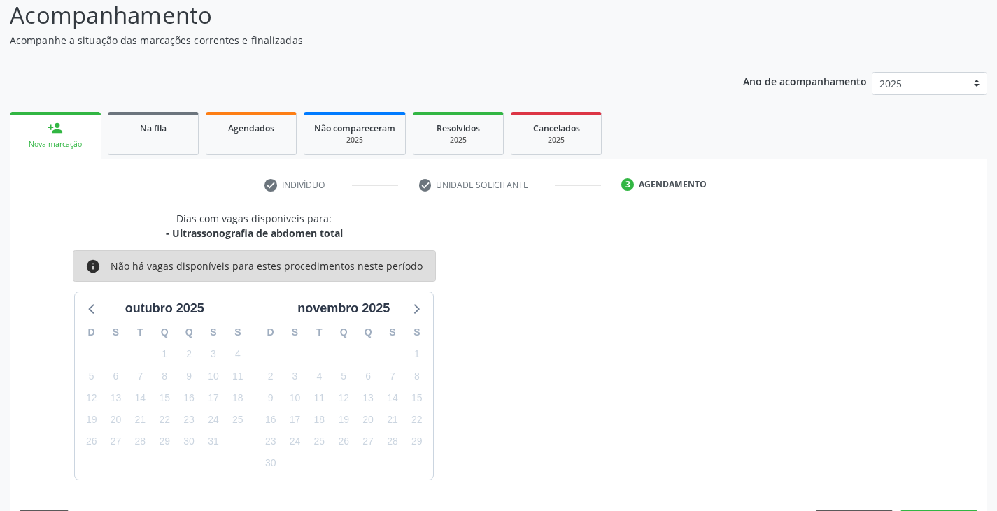
scroll to position [138, 0]
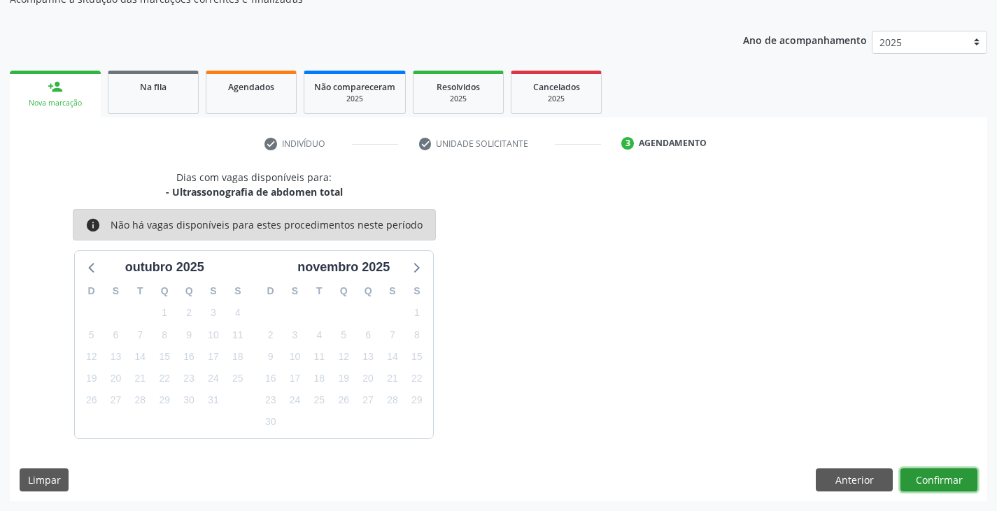
click at [937, 478] on button "Confirmar" at bounding box center [938, 481] width 77 height 24
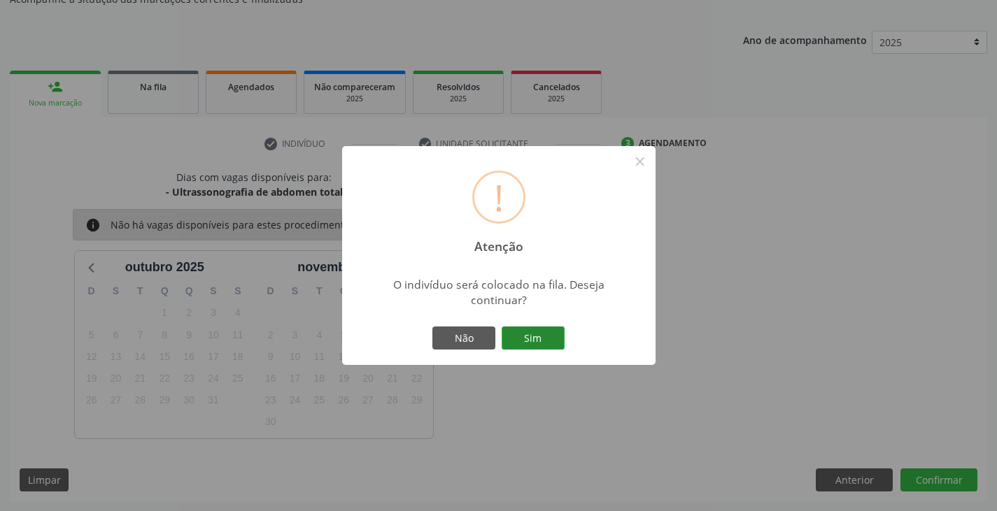
click at [533, 341] on button "Sim" at bounding box center [532, 339] width 63 height 24
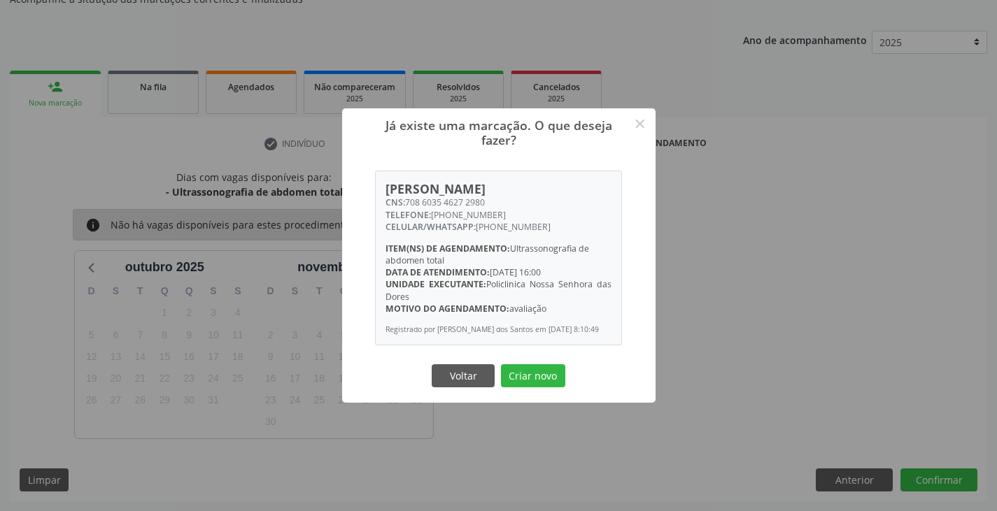
click at [547, 376] on button "Criar novo" at bounding box center [533, 376] width 64 height 24
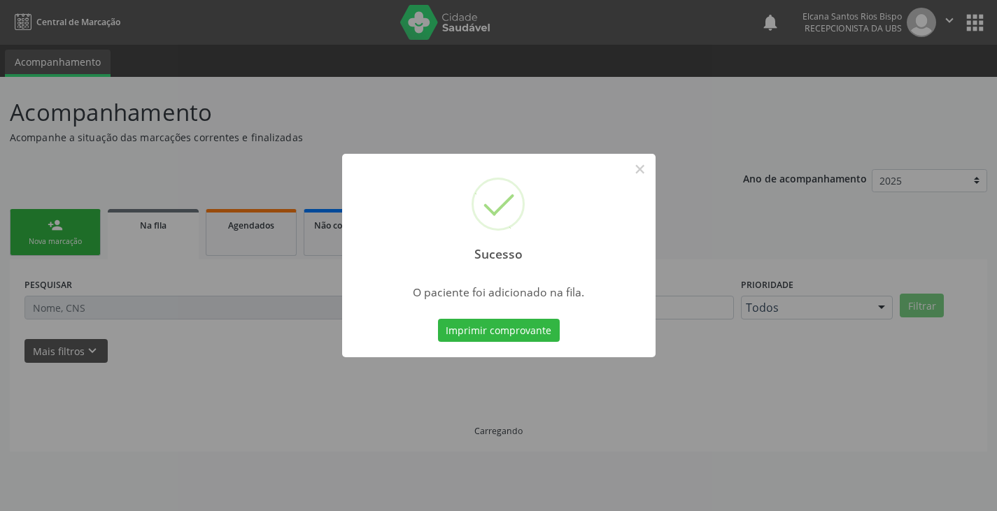
scroll to position [0, 0]
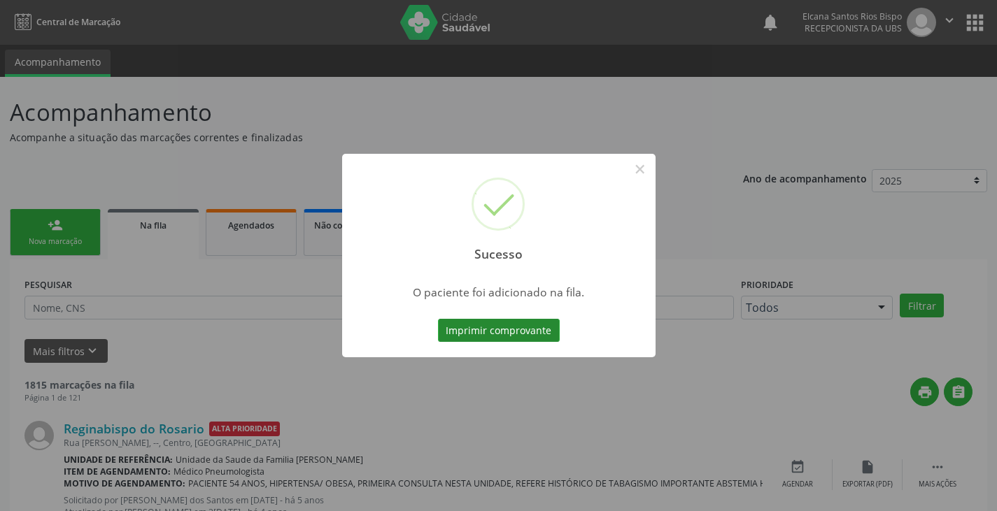
click at [554, 327] on button "Imprimir comprovante" at bounding box center [499, 331] width 122 height 24
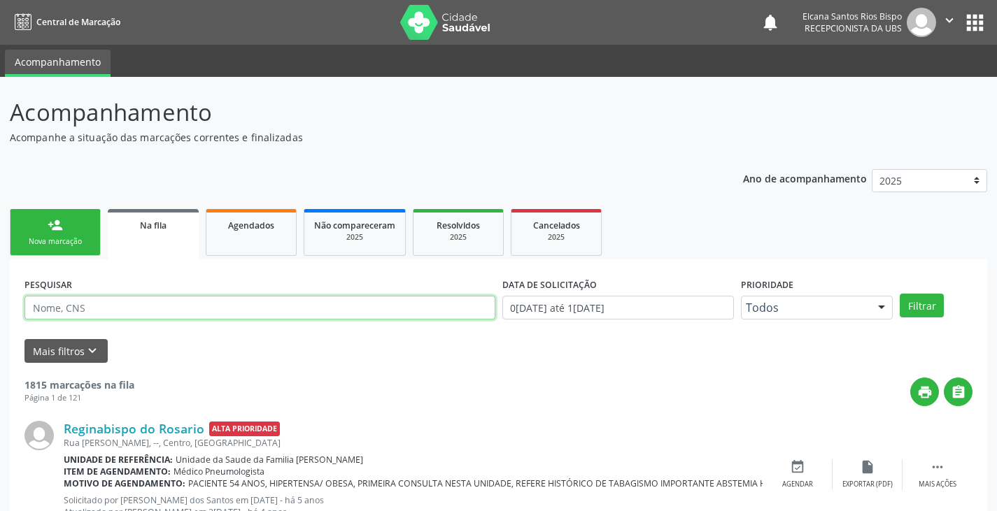
click at [131, 310] on input "text" at bounding box center [259, 308] width 471 height 24
paste input "708 6035 4627 2980"
type input "708 6035 4627 2980"
click at [899, 294] on button "Filtrar" at bounding box center [921, 306] width 44 height 24
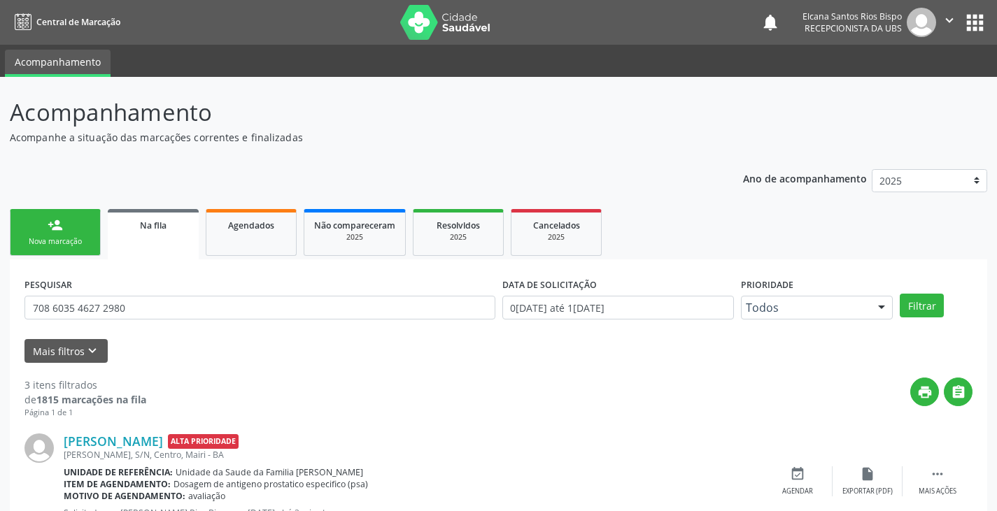
scroll to position [308, 0]
